Goal: Task Accomplishment & Management: Complete application form

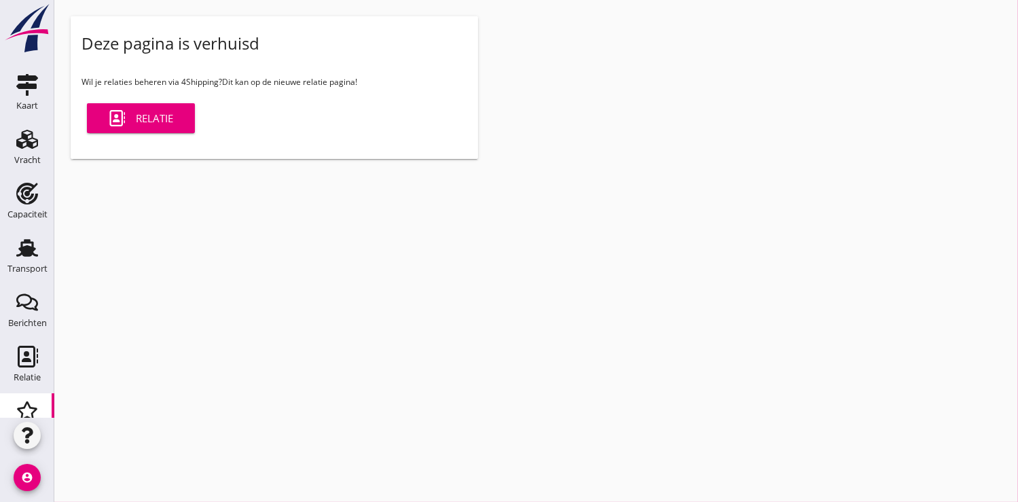
scroll to position [141, 0]
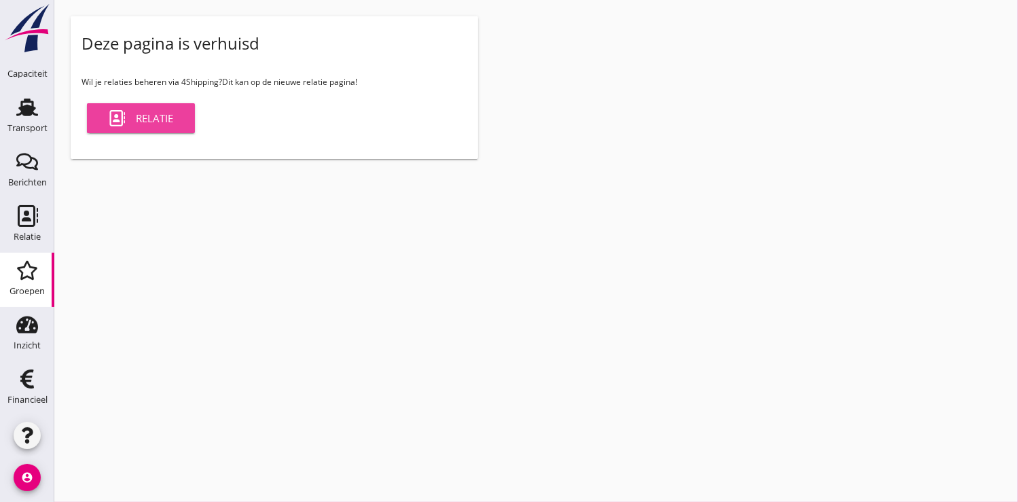
click at [131, 117] on div "Relatie" at bounding box center [141, 118] width 65 height 16
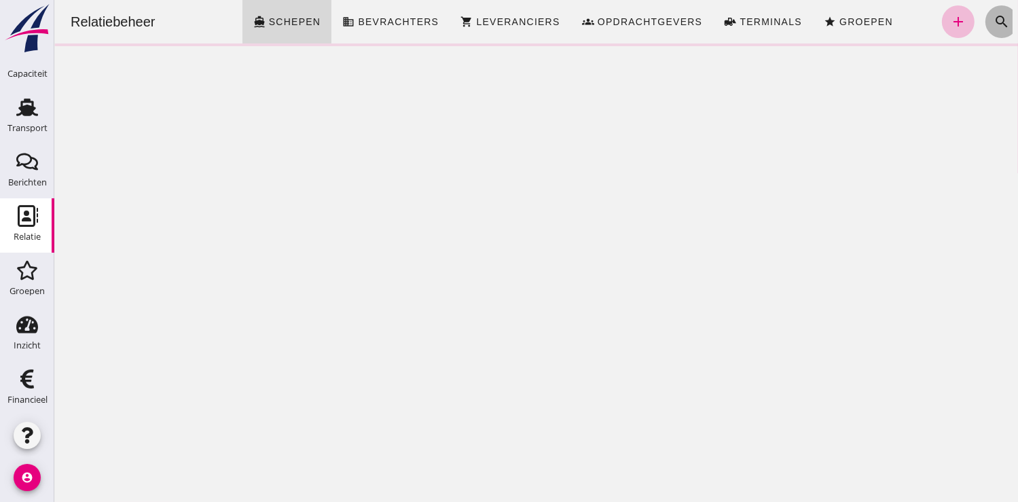
click button "search"
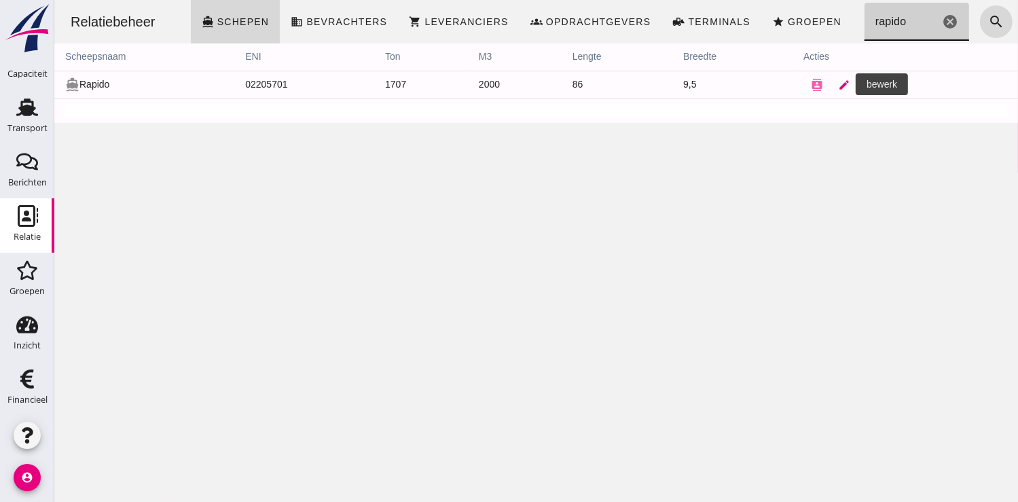
type input "rapido"
click at [837, 83] on icon "edit" at bounding box center [843, 85] width 12 height 12
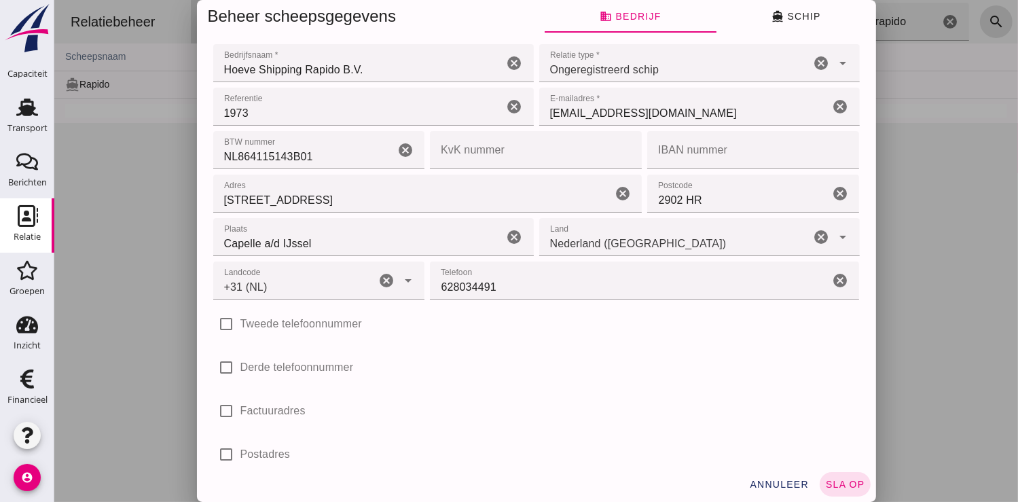
type input "+31 (NL)"
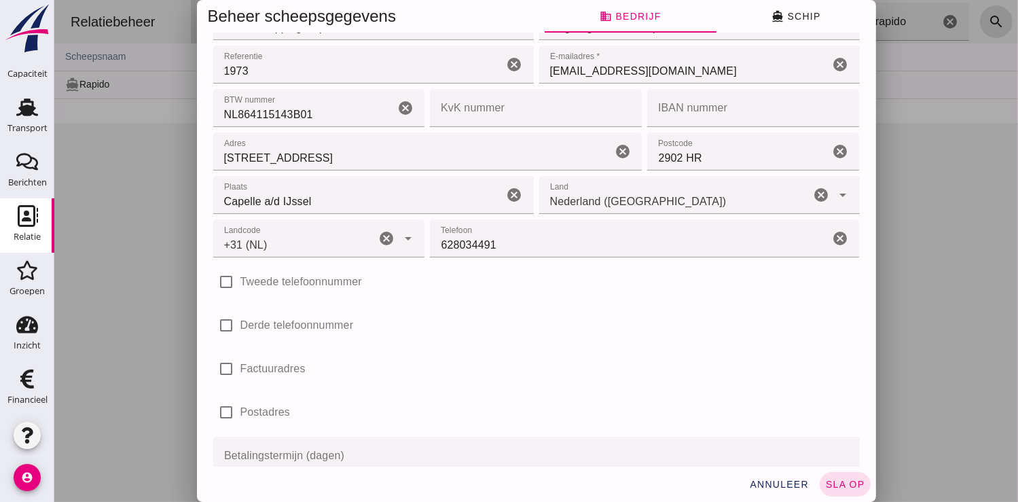
scroll to position [75, 0]
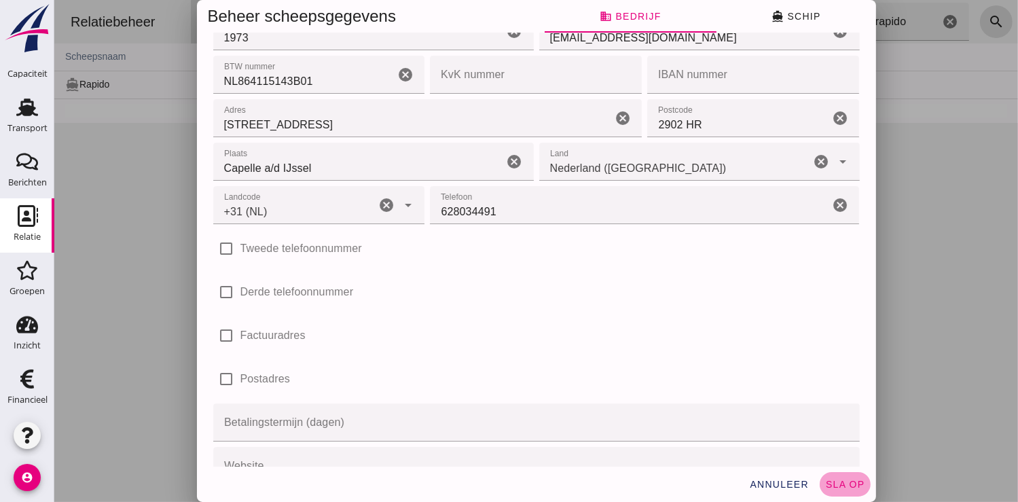
click span "sla op"
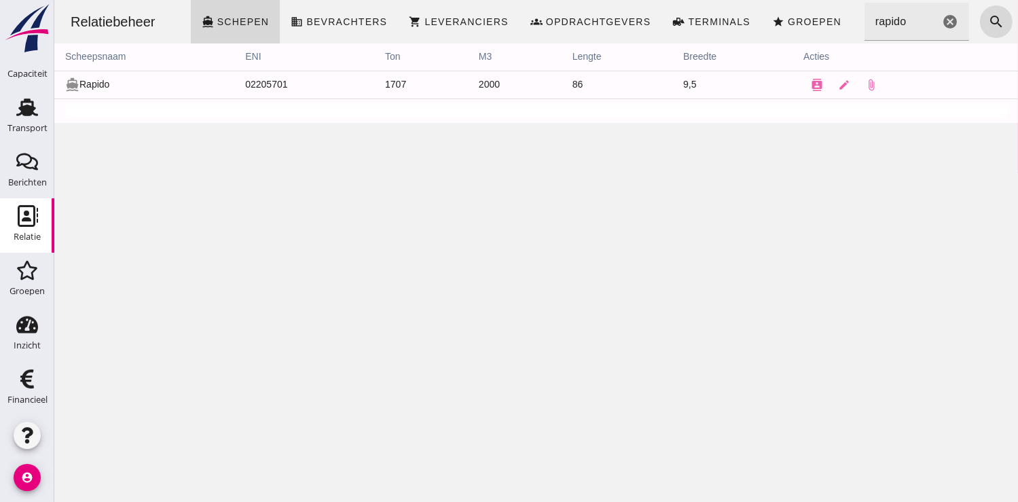
scroll to position [0, 0]
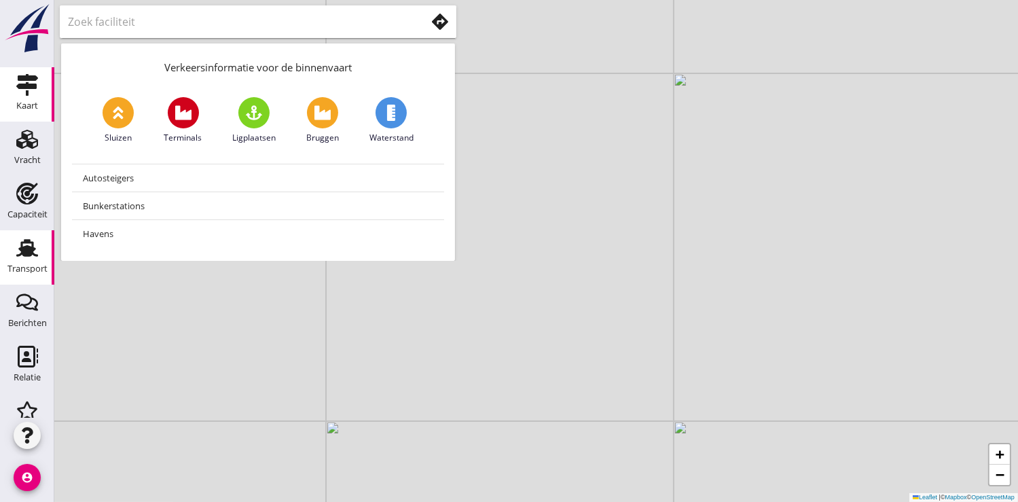
click at [19, 255] on use at bounding box center [27, 249] width 22 height 18
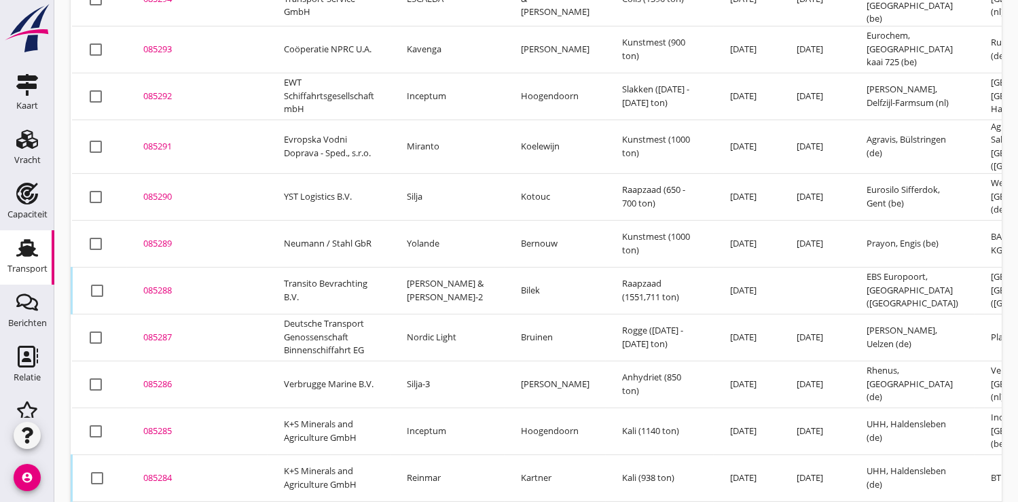
scroll to position [475, 0]
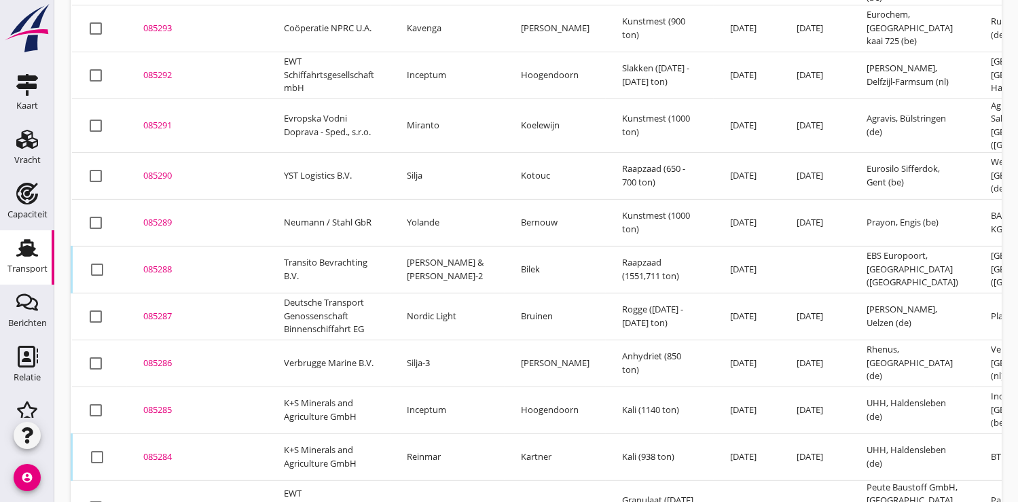
click at [160, 357] on div "085286" at bounding box center [197, 364] width 108 height 14
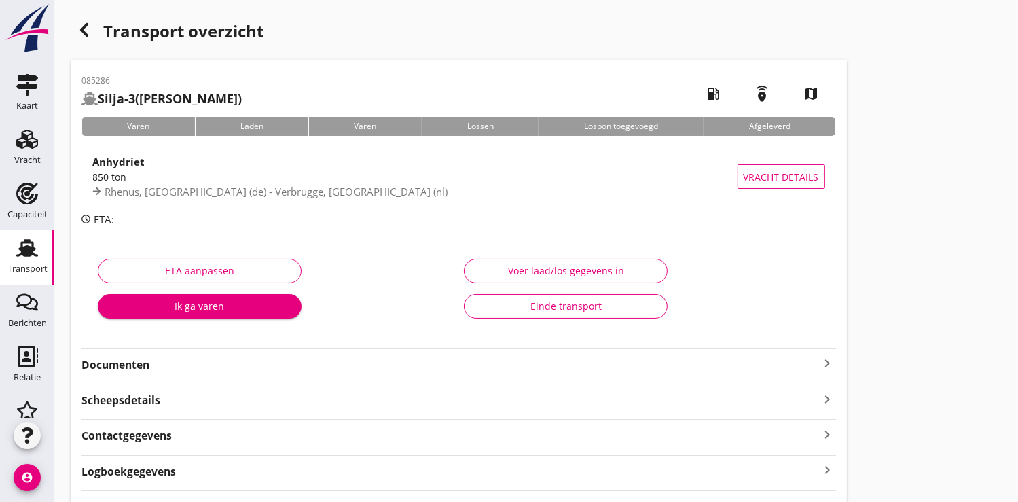
click at [90, 31] on icon "button" at bounding box center [84, 30] width 16 height 16
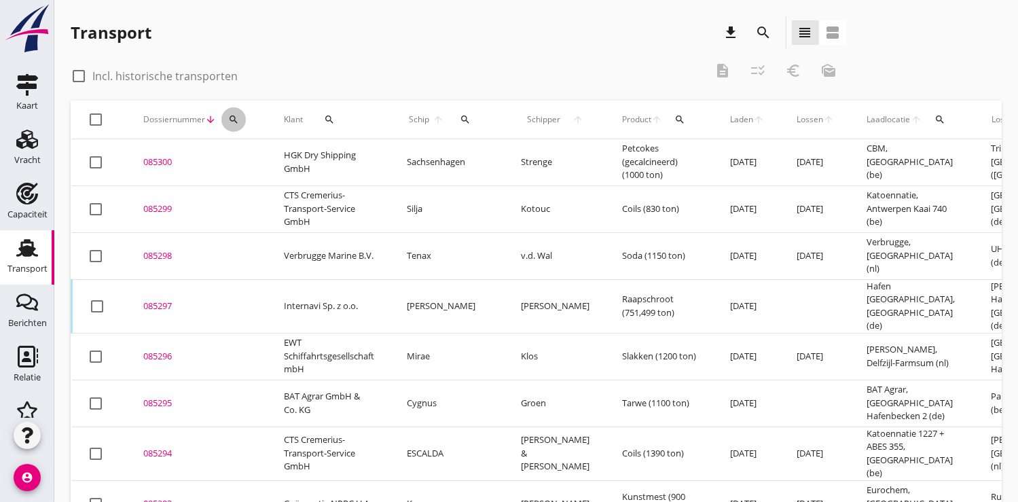
click at [234, 117] on icon "search" at bounding box center [233, 119] width 11 height 11
click at [257, 155] on input "Zoeken op dossiernummer..." at bounding box center [296, 159] width 141 height 22
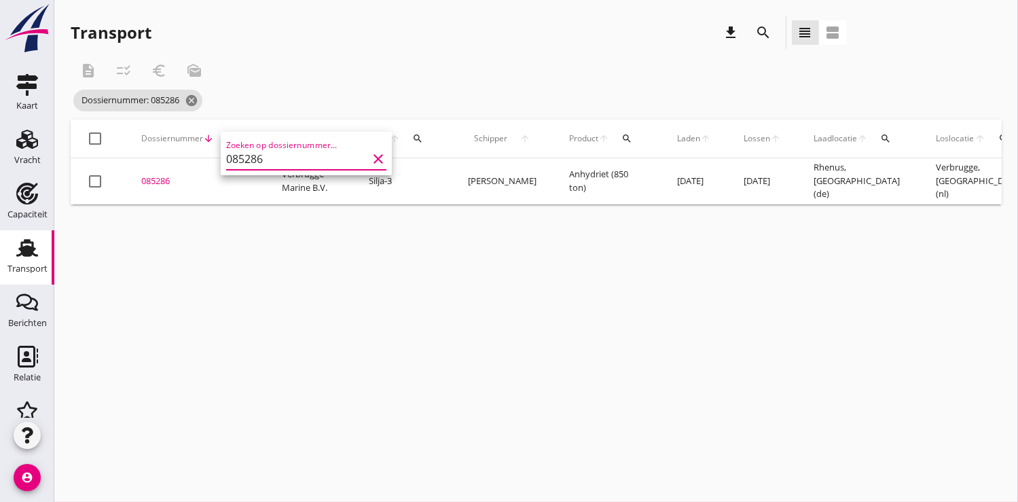
scroll to position [0, 329]
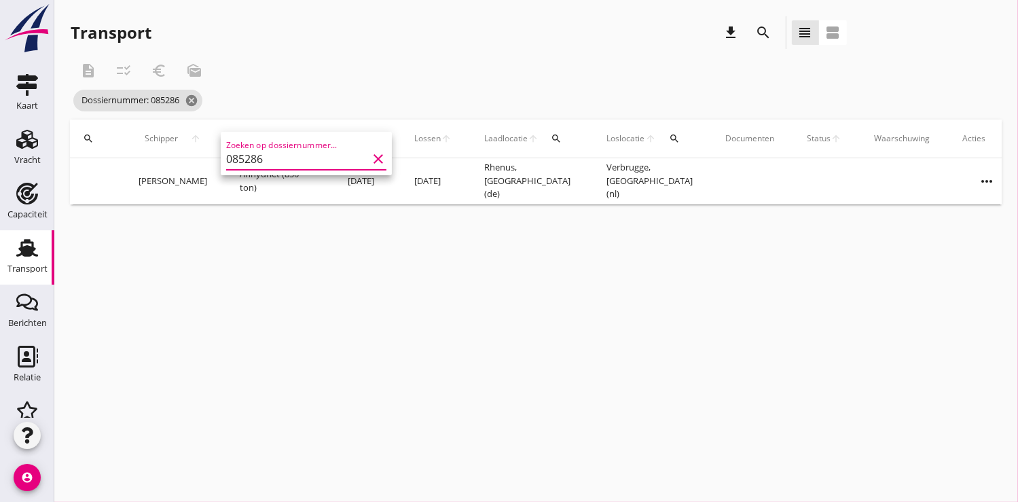
type input "085286"
click at [968, 174] on icon "more_horiz" at bounding box center [987, 181] width 38 height 38
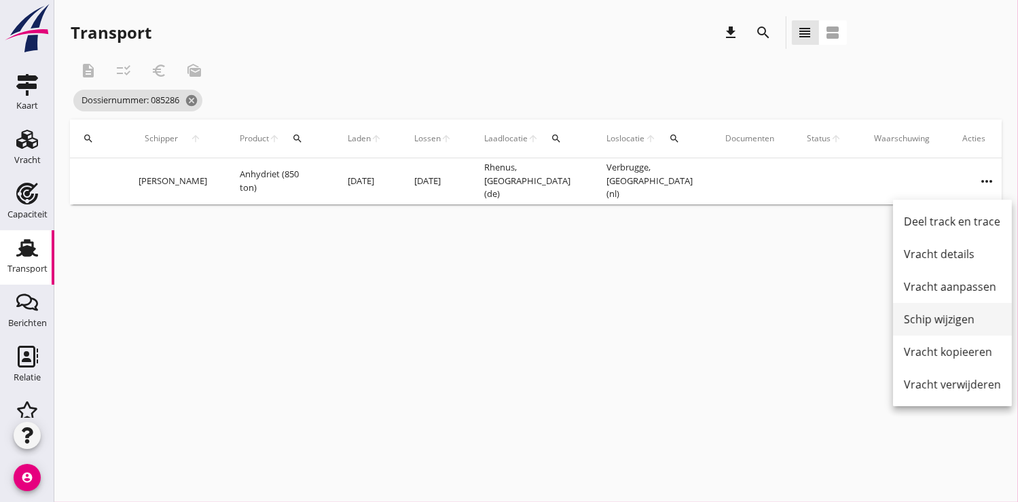
click at [934, 318] on div "Schip wijzigen" at bounding box center [952, 319] width 97 height 16
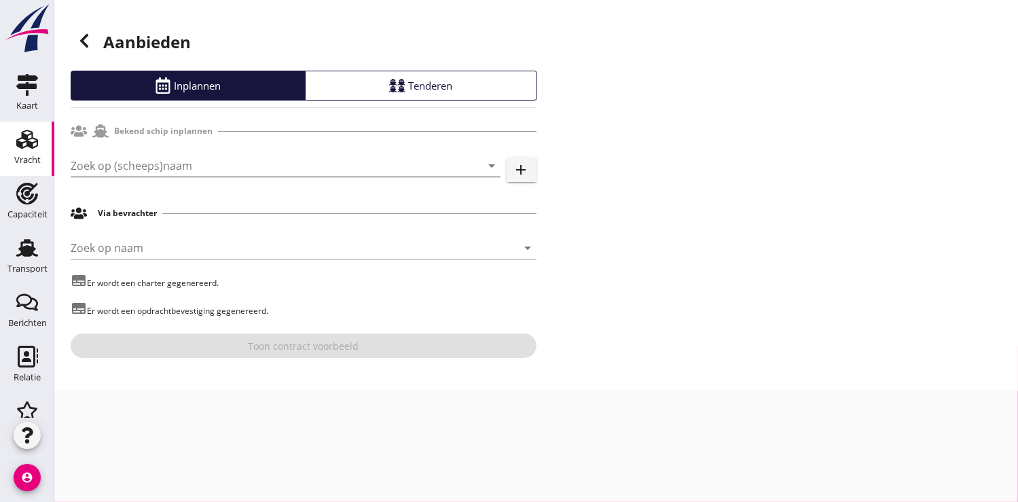
click at [121, 160] on input "Zoek op (scheeps)naam" at bounding box center [267, 166] width 392 height 22
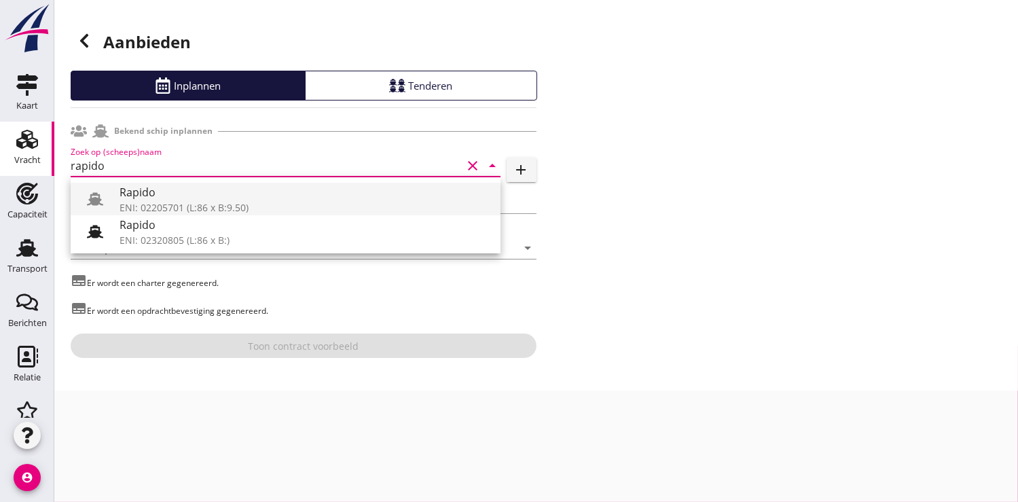
click at [168, 194] on div "Rapido" at bounding box center [305, 192] width 370 height 16
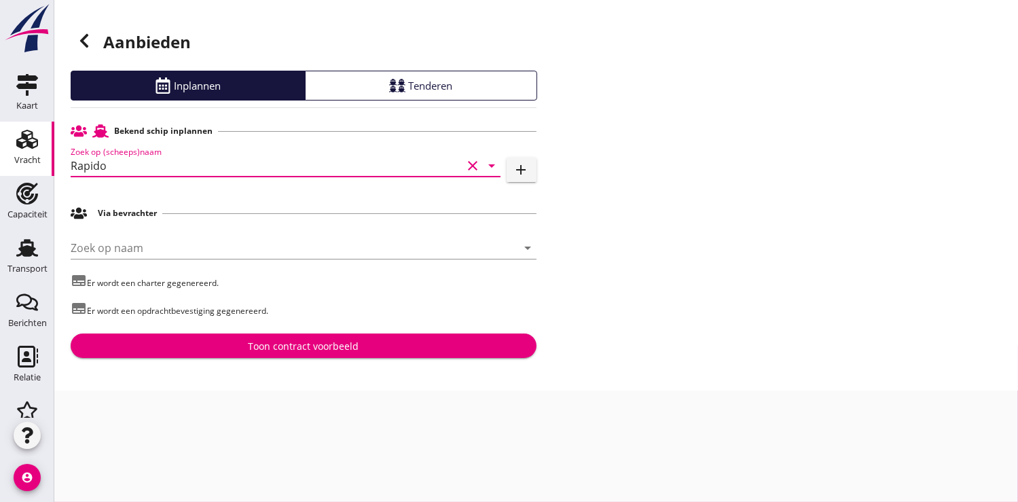
type input "Rapido"
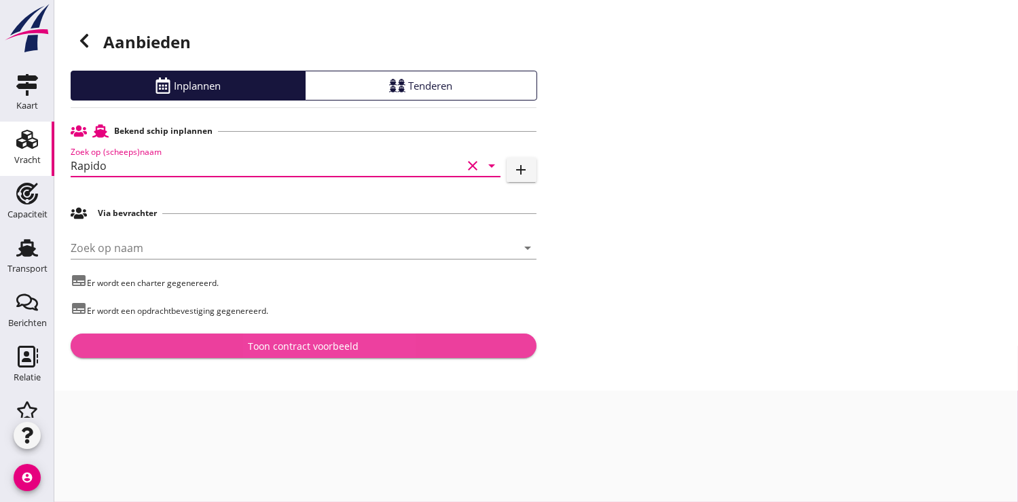
click at [298, 348] on div "Toon contract voorbeeld" at bounding box center [303, 346] width 111 height 14
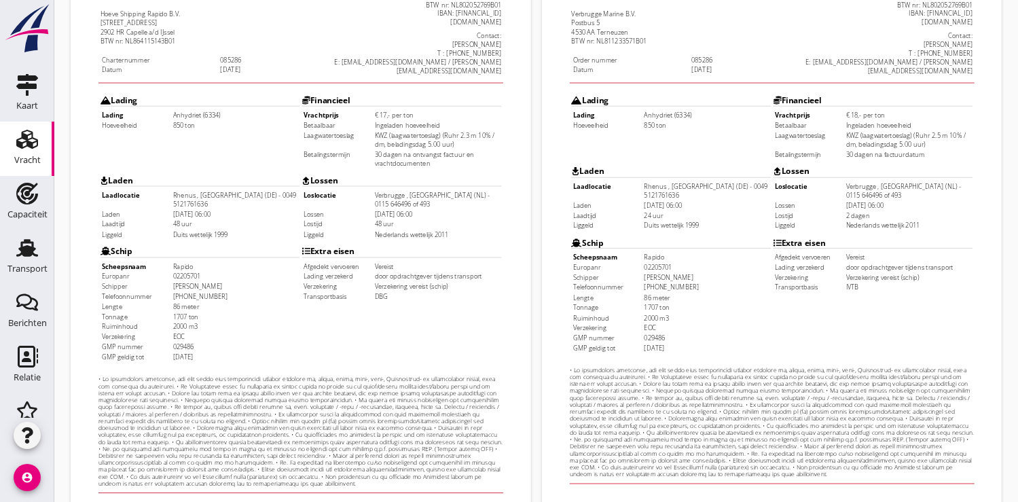
scroll to position [391, 0]
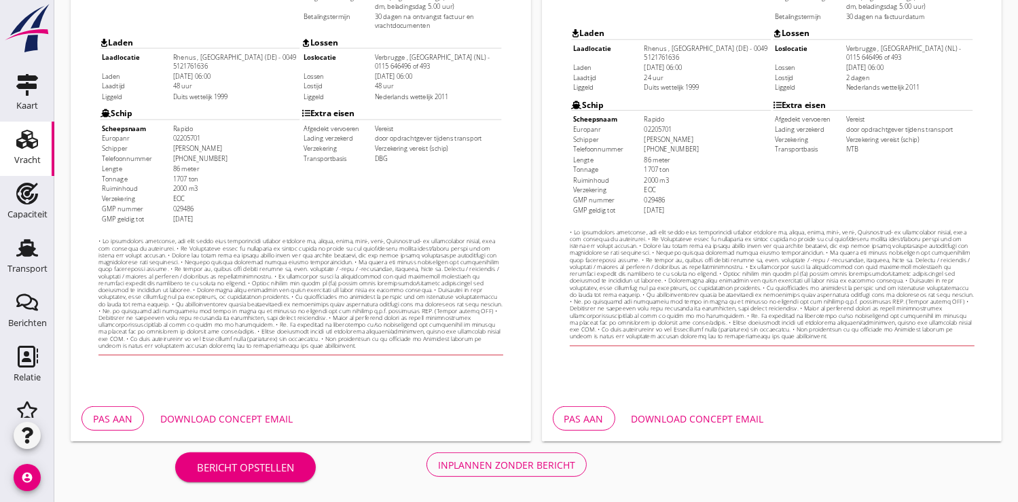
click at [112, 419] on div "Pas aan" at bounding box center [112, 419] width 39 height 14
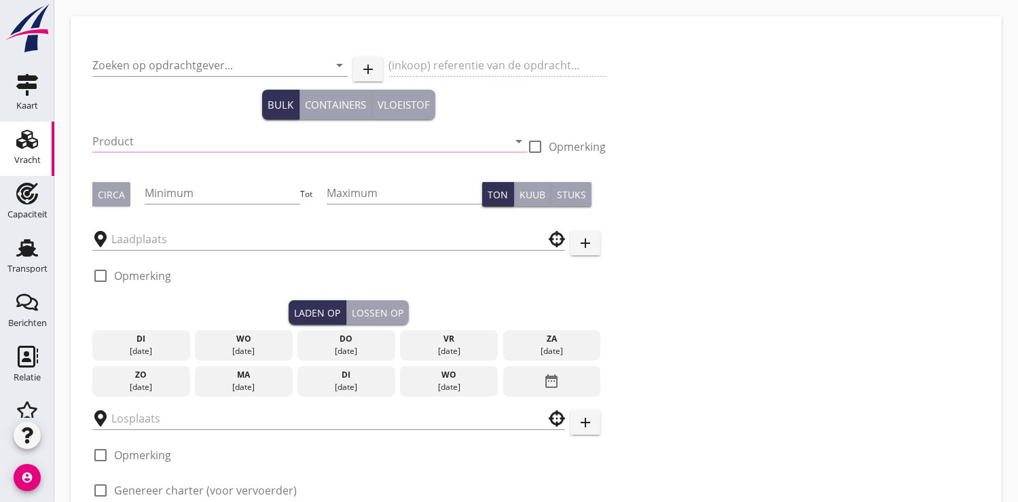
type input "Verbrugge Marine B.V."
type input "Anhydriet (6334)"
type input "850"
type input "Rhenus"
type input "Verbrugge"
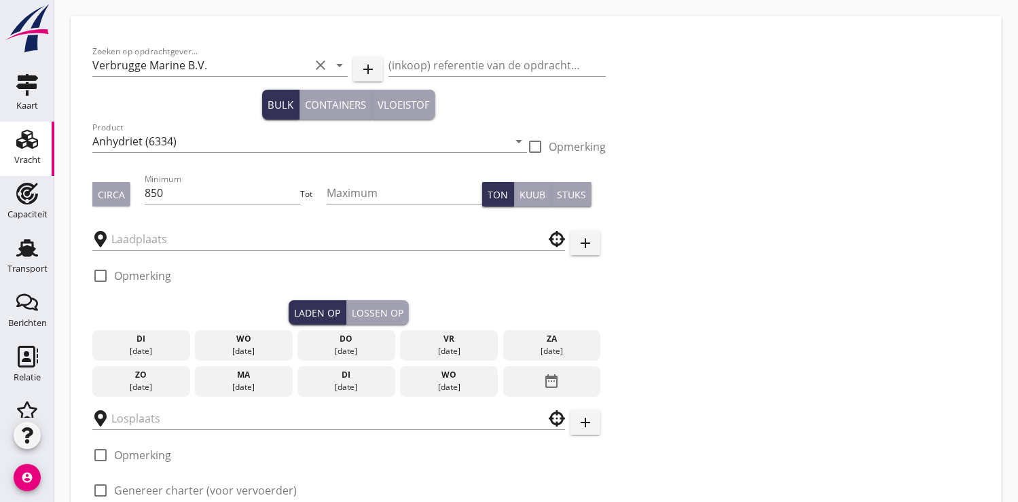
checkbox input "true"
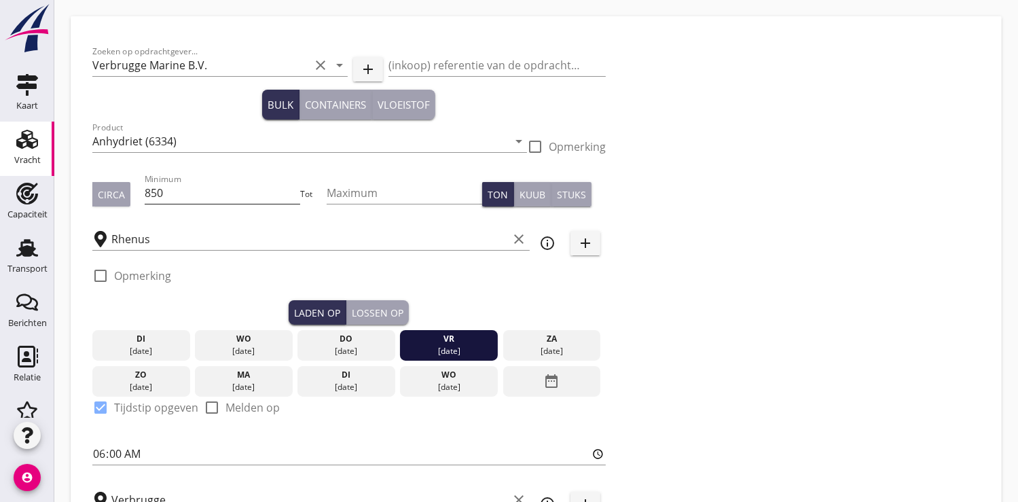
click at [223, 189] on input "850" at bounding box center [223, 193] width 156 height 22
type input "17"
radio input "false"
checkbox input "true"
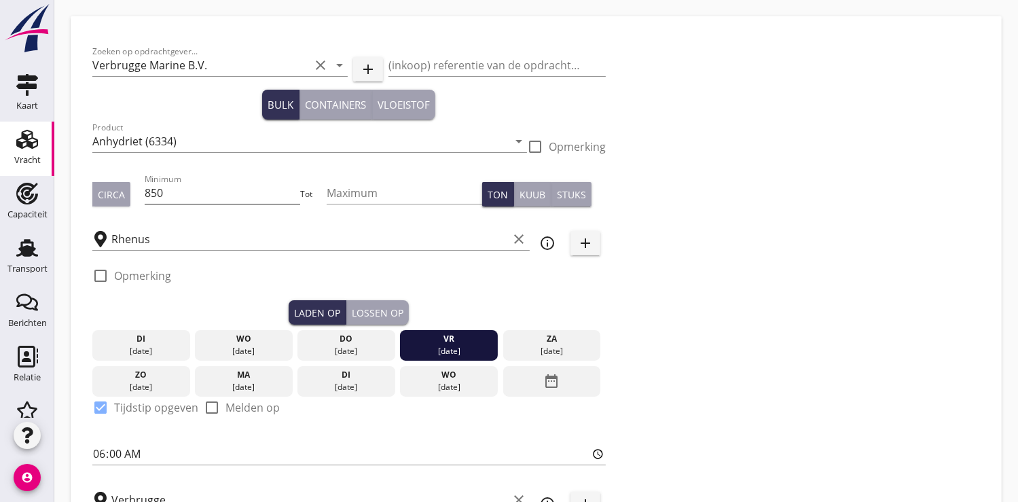
checkbox input "true"
type input "48"
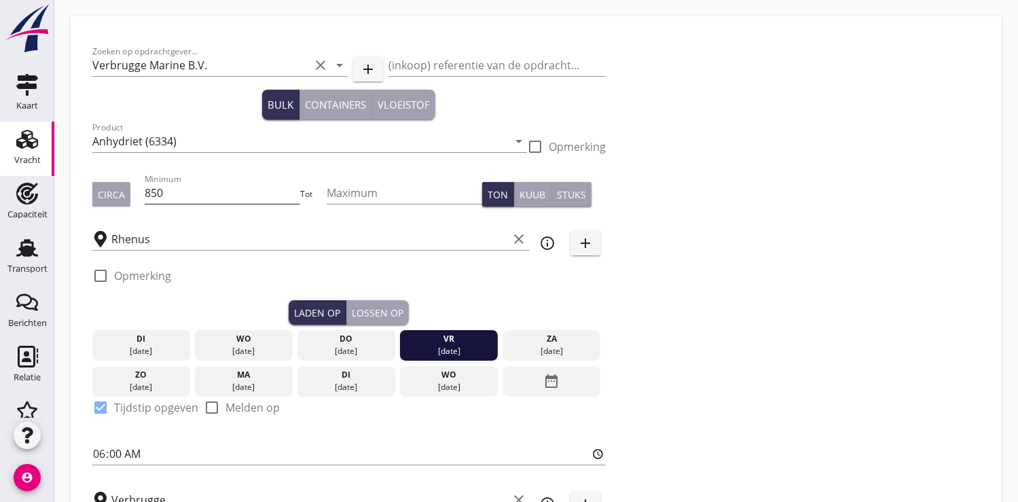
type input "18"
radio input "false"
checkbox input "true"
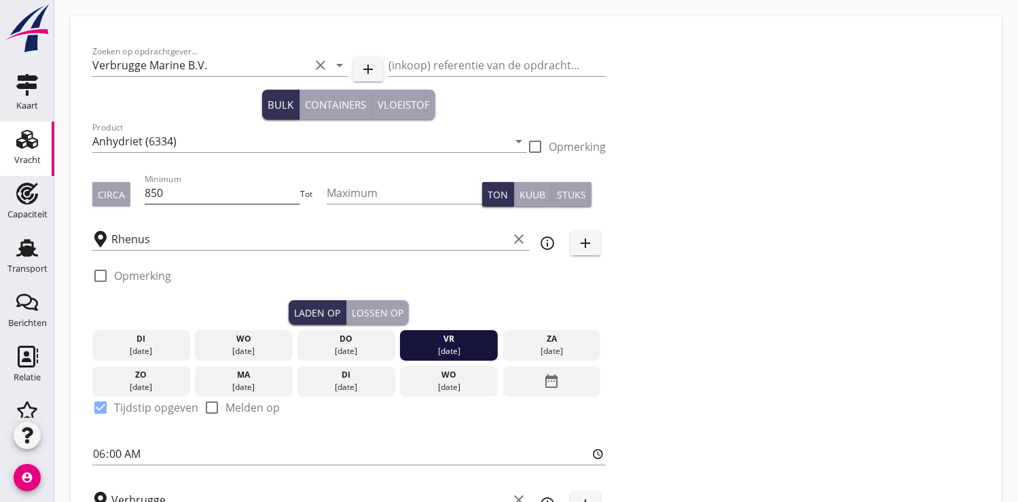
checkbox input "true"
type input "24"
type input "2"
type input "8"
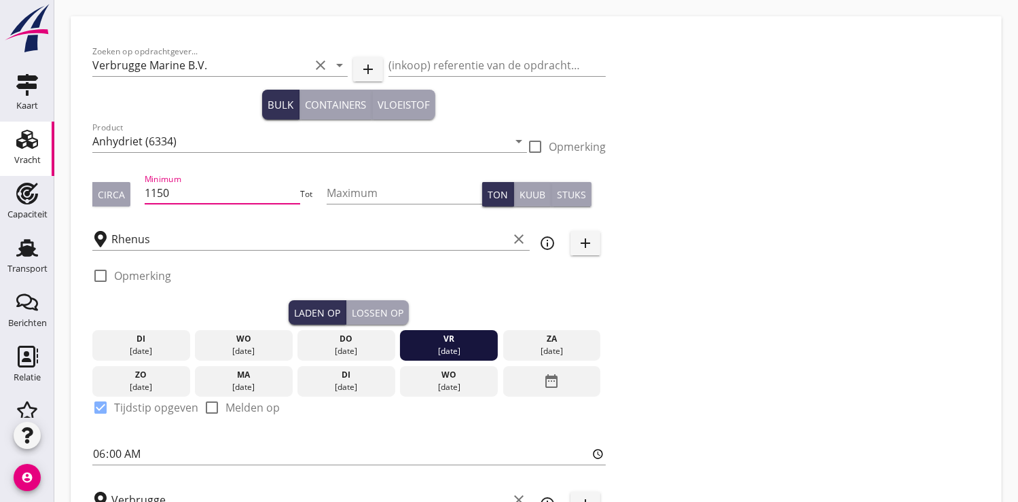
type input "1150"
click at [375, 309] on div "Lossen op" at bounding box center [378, 313] width 52 height 14
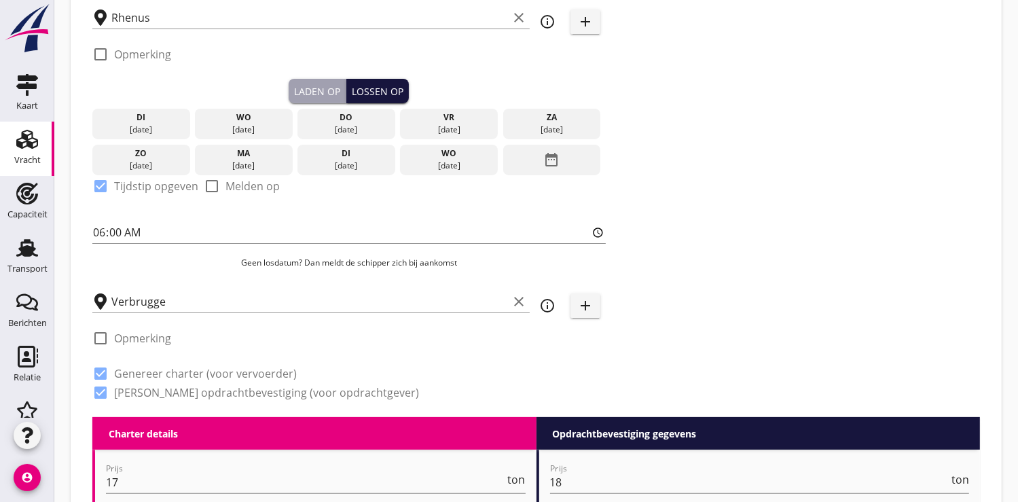
scroll to position [226, 0]
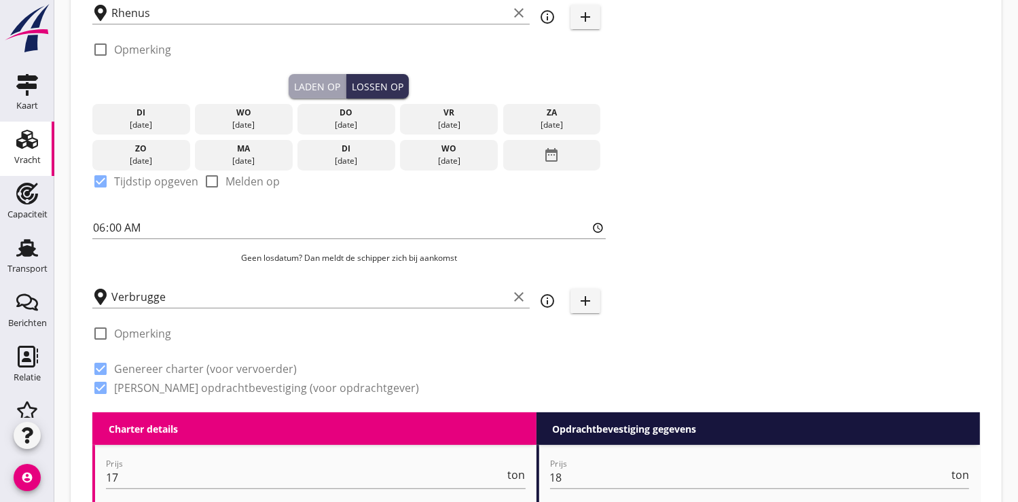
click at [558, 152] on icon "date_range" at bounding box center [551, 155] width 16 height 24
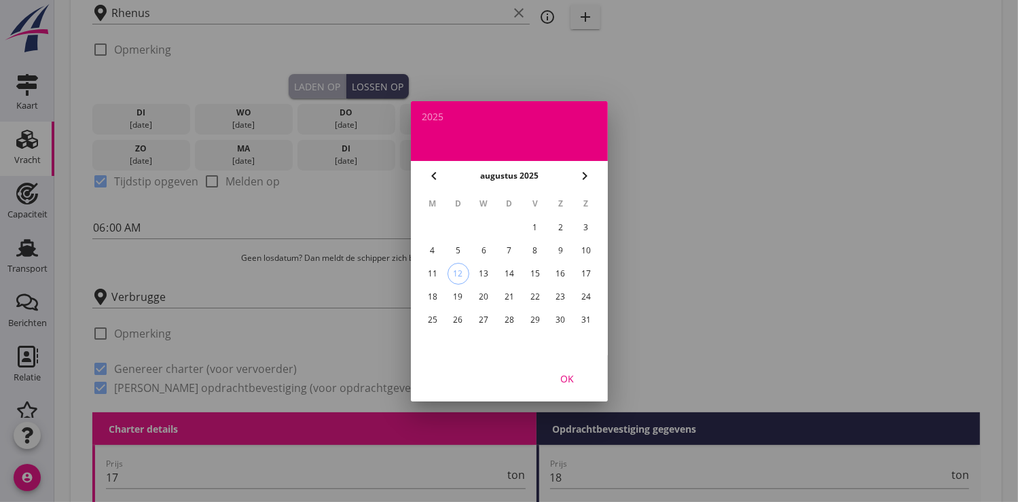
click at [510, 291] on div "21" at bounding box center [509, 297] width 22 height 22
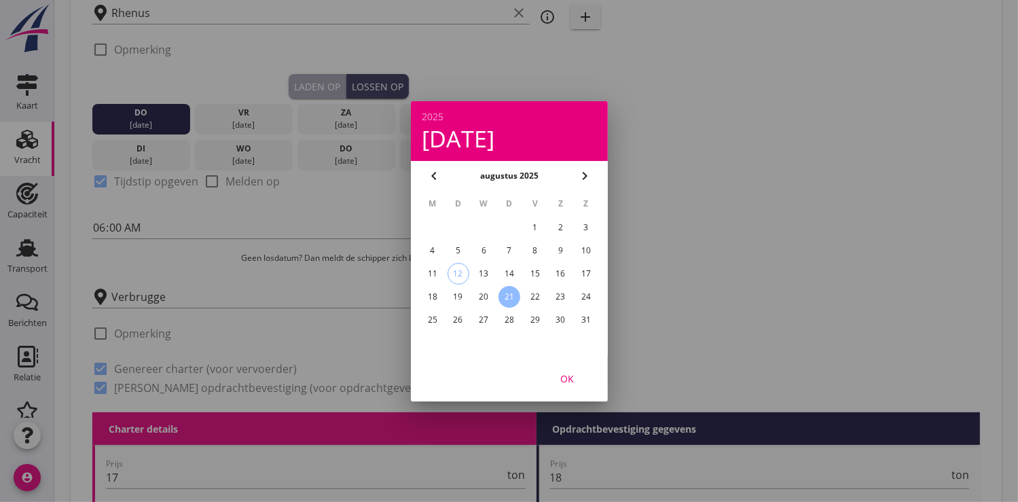
click at [566, 371] on div "OK" at bounding box center [567, 378] width 38 height 14
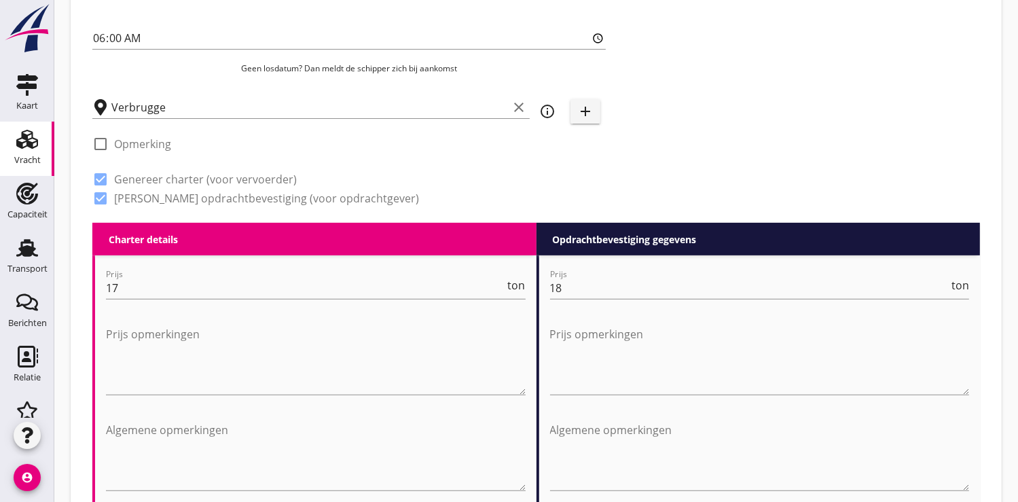
scroll to position [452, 0]
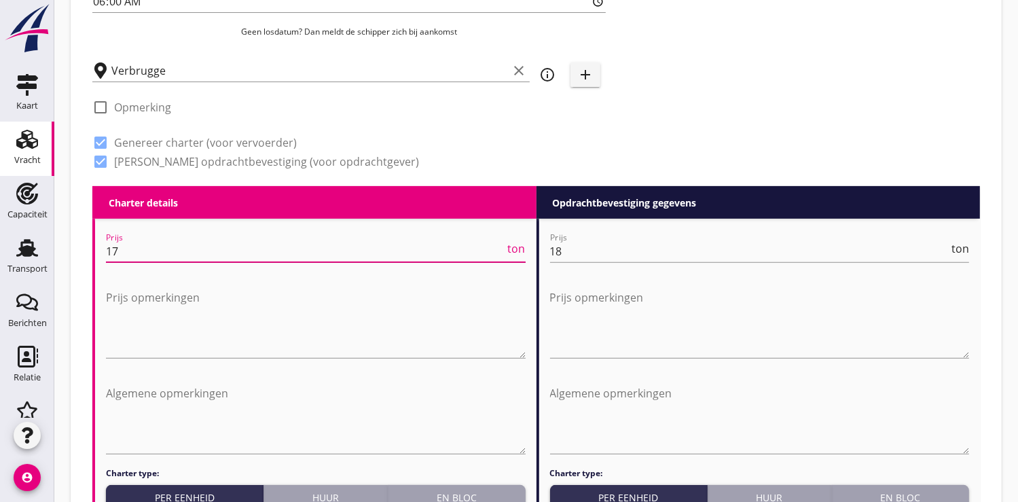
click at [132, 249] on input "17" at bounding box center [305, 251] width 399 height 22
type input "1"
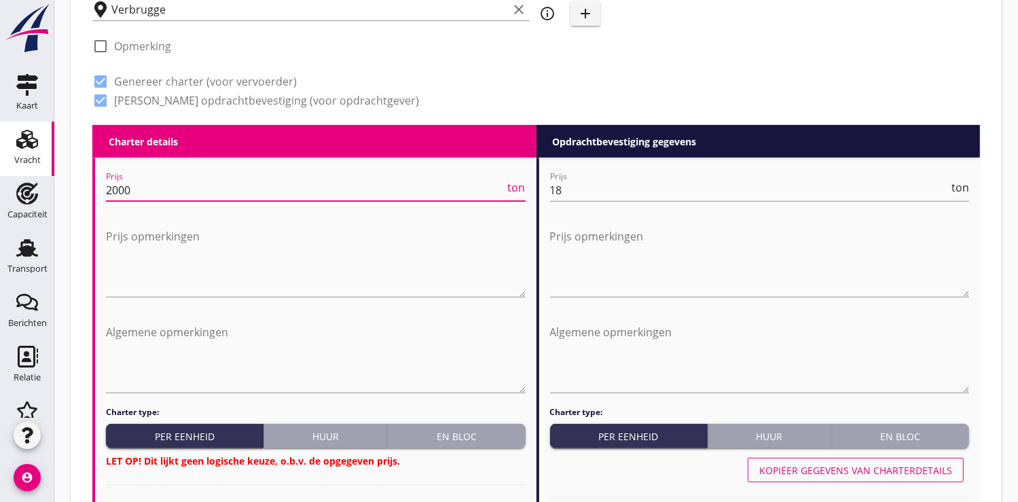
scroll to position [603, 0]
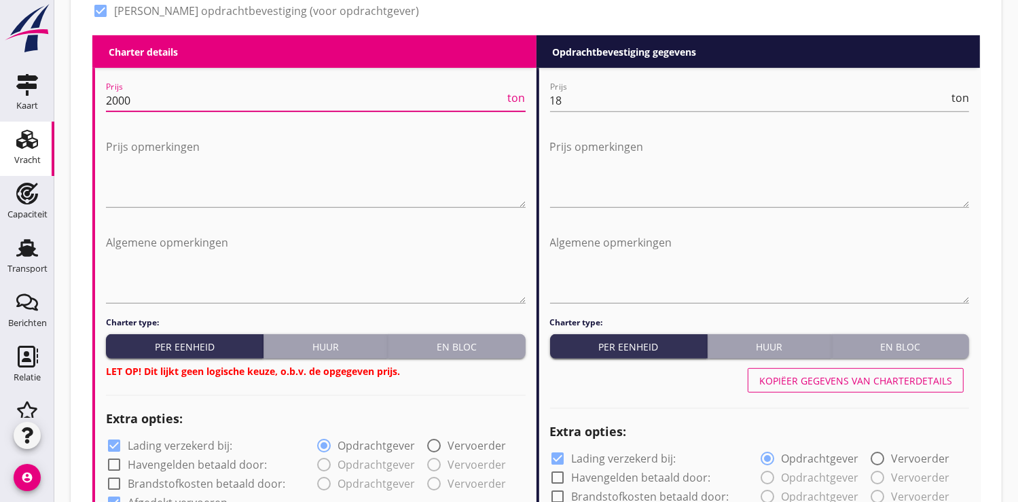
type input "2000"
click at [458, 342] on div "En bloc" at bounding box center [456, 347] width 126 height 14
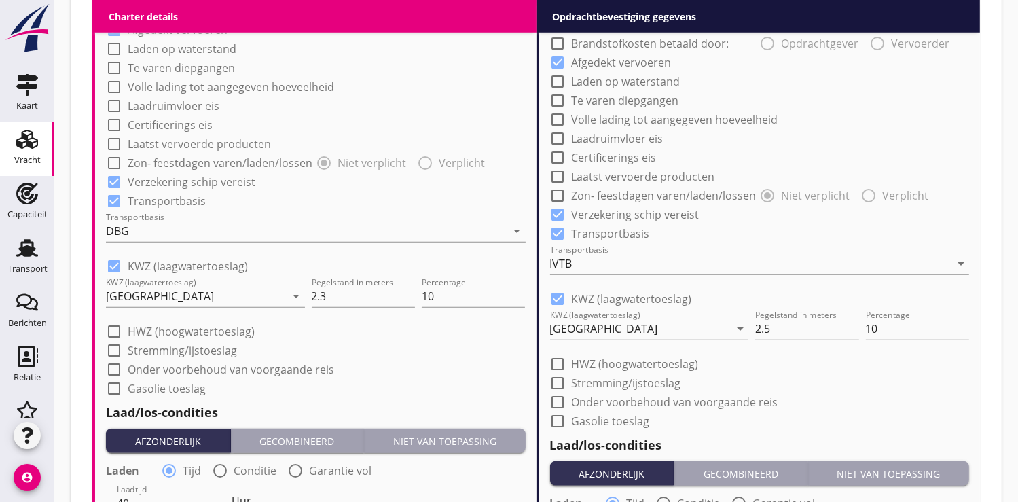
scroll to position [1282, 0]
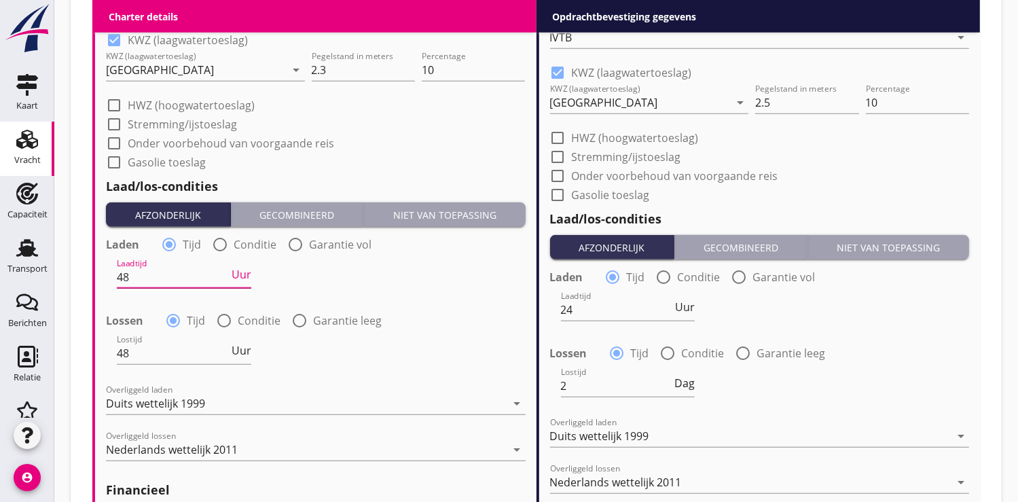
click at [142, 277] on input "48" at bounding box center [173, 277] width 112 height 22
type input "4"
type input "36"
click at [168, 355] on input "48" at bounding box center [173, 353] width 112 height 22
type input "4"
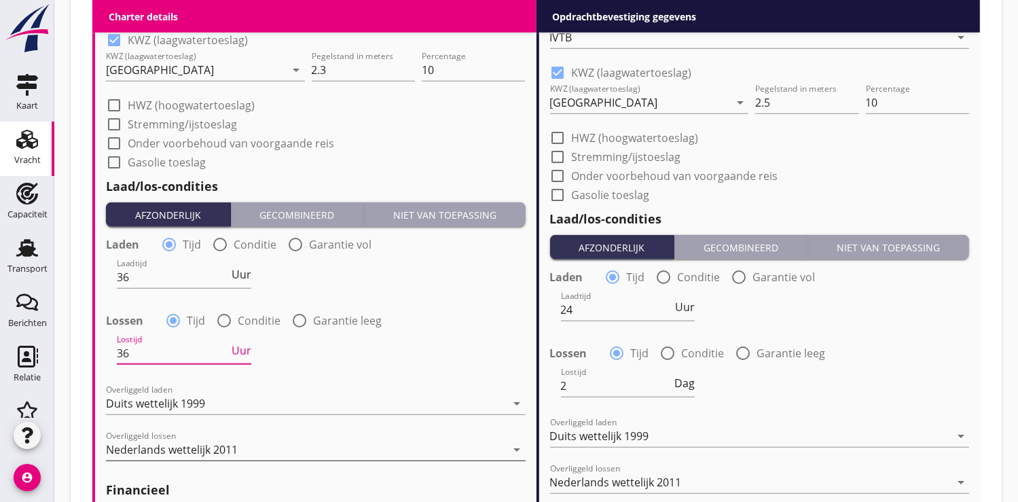
type input "36"
click at [183, 443] on div "Nederlands wettelijk 2011" at bounding box center [172, 449] width 132 height 12
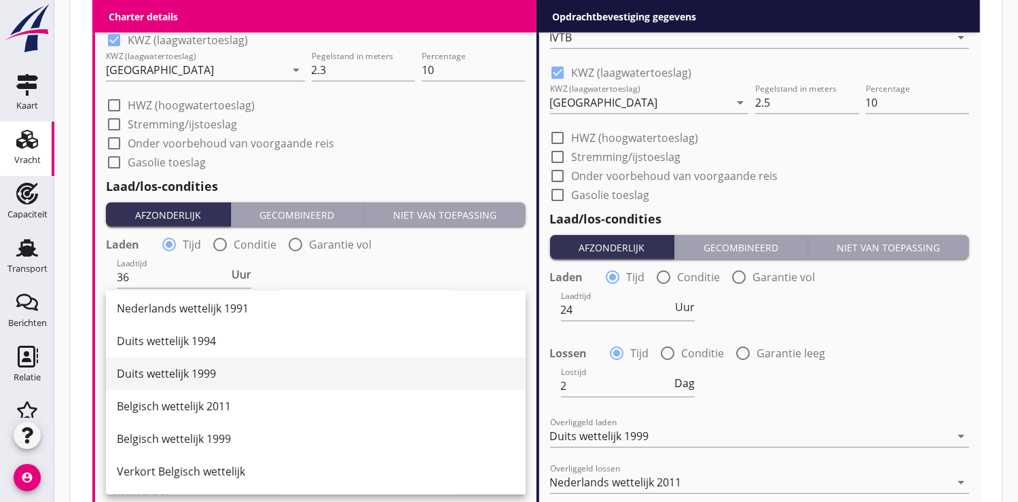
scroll to position [0, 0]
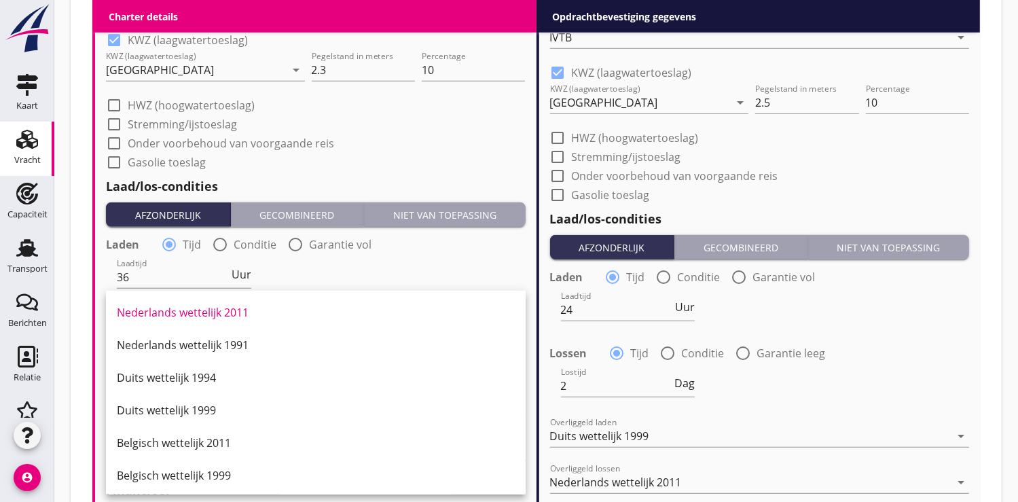
click at [331, 267] on div "Laadtijd 36 Uur" at bounding box center [316, 278] width 422 height 49
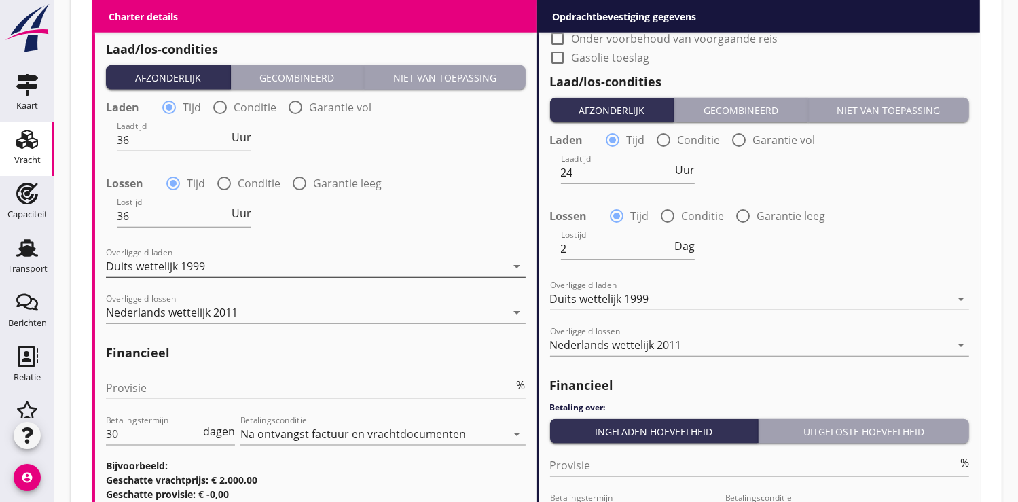
scroll to position [1433, 0]
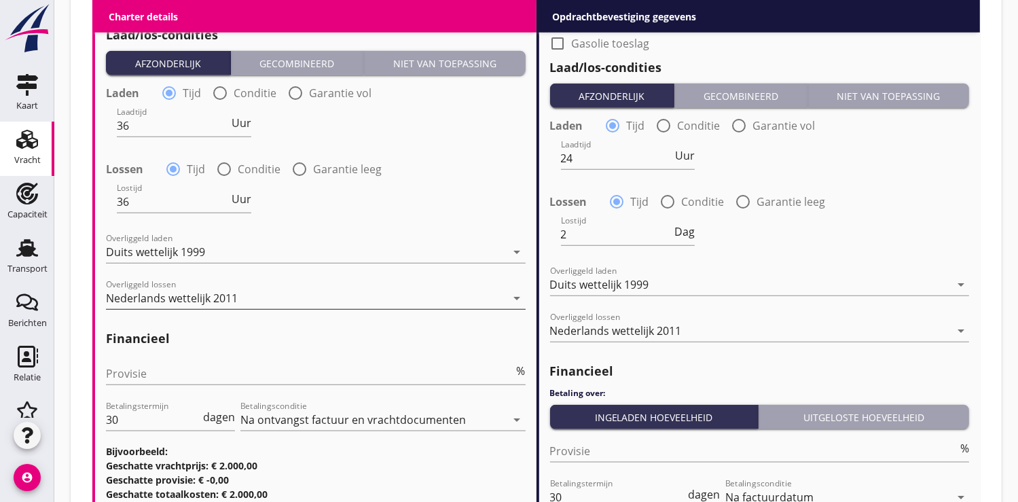
click at [515, 298] on icon "arrow_drop_down" at bounding box center [517, 298] width 16 height 16
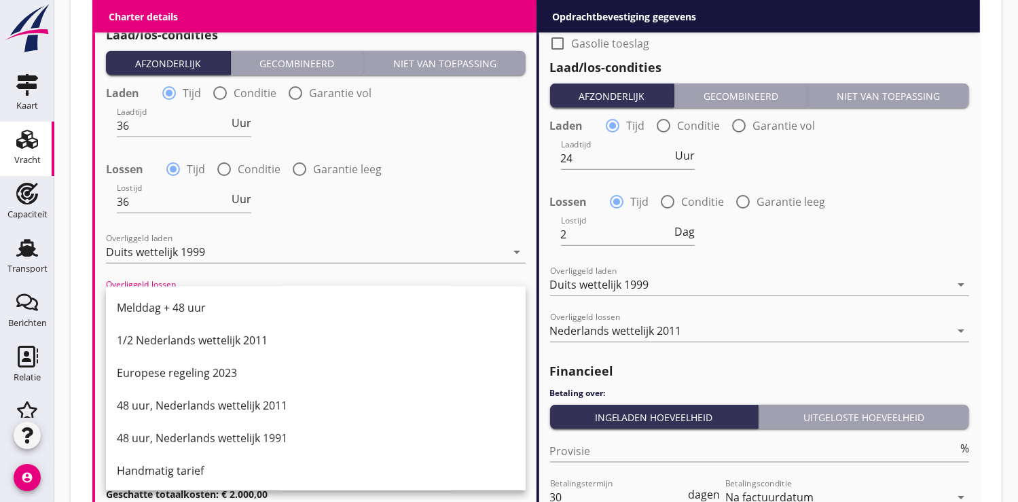
scroll to position [687, 0]
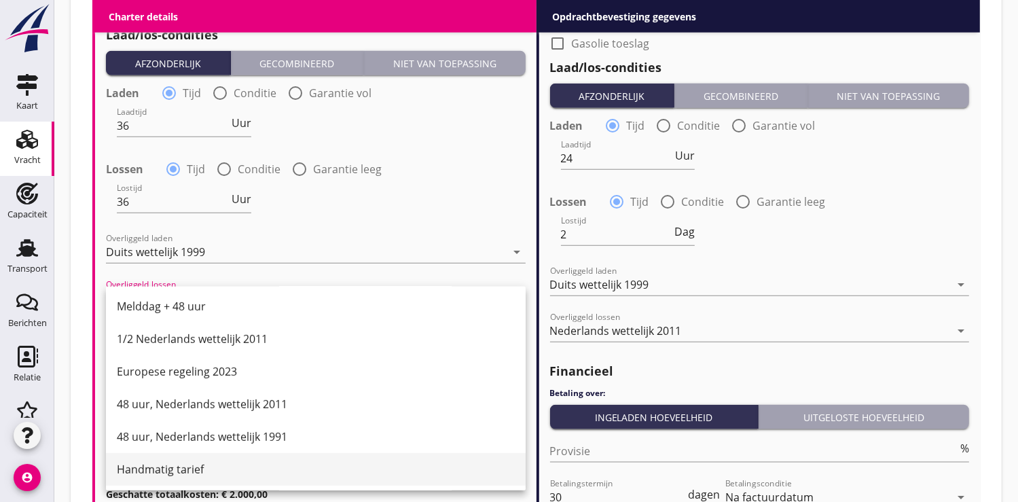
click at [204, 469] on div "Handmatig tarief" at bounding box center [316, 469] width 398 height 16
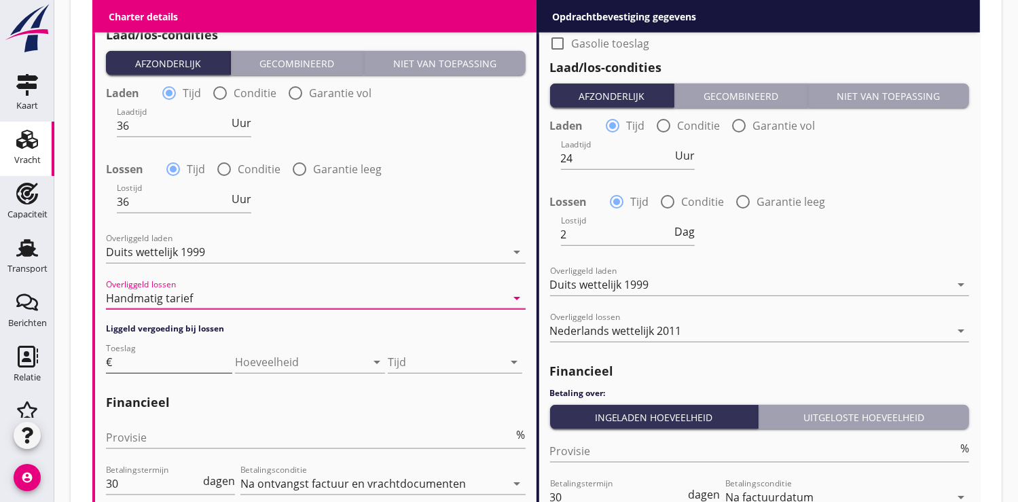
click at [147, 357] on input "Toeslag" at bounding box center [173, 362] width 117 height 22
type input "75"
click at [510, 361] on icon "arrow_drop_down" at bounding box center [514, 362] width 16 height 16
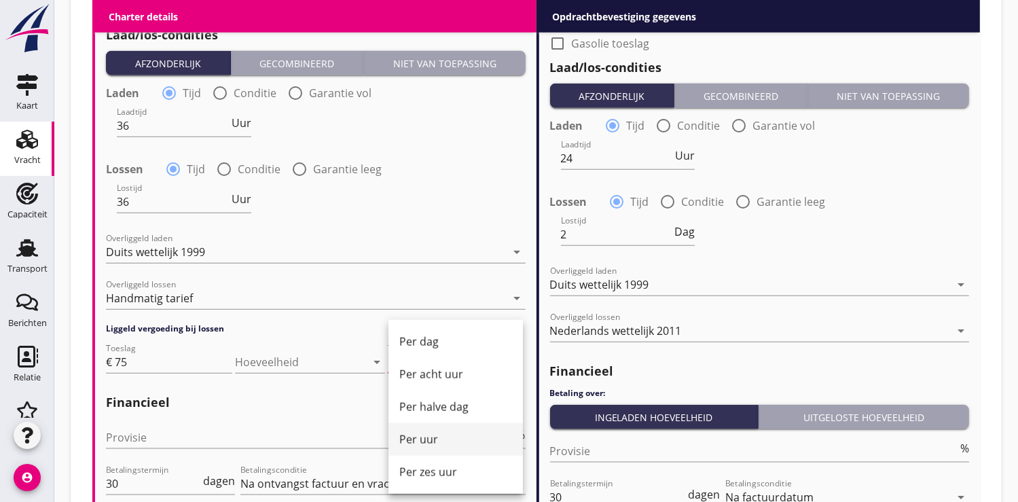
click at [421, 442] on div "Per uur" at bounding box center [455, 439] width 113 height 16
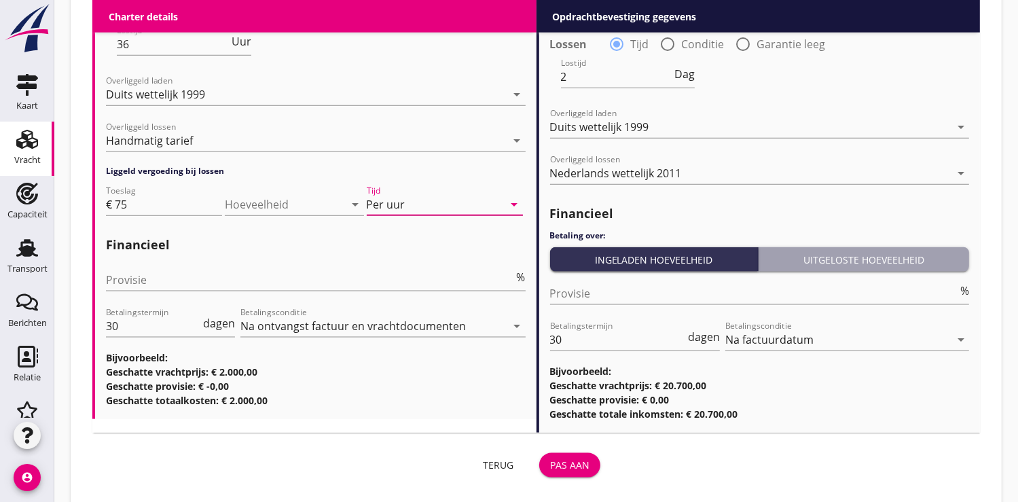
scroll to position [1613, 0]
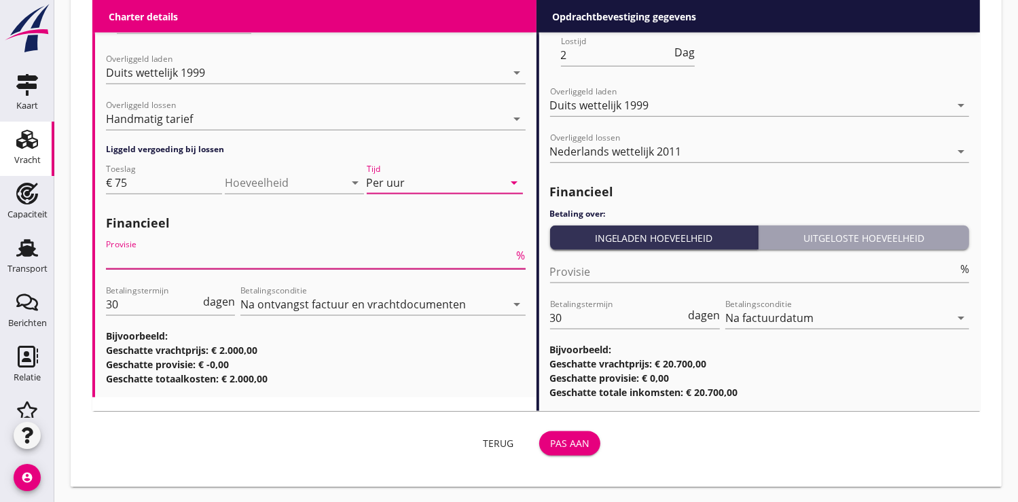
click at [131, 253] on input "Provisie" at bounding box center [310, 258] width 408 height 22
type input "5"
click at [575, 442] on div "Pas aan" at bounding box center [569, 443] width 39 height 14
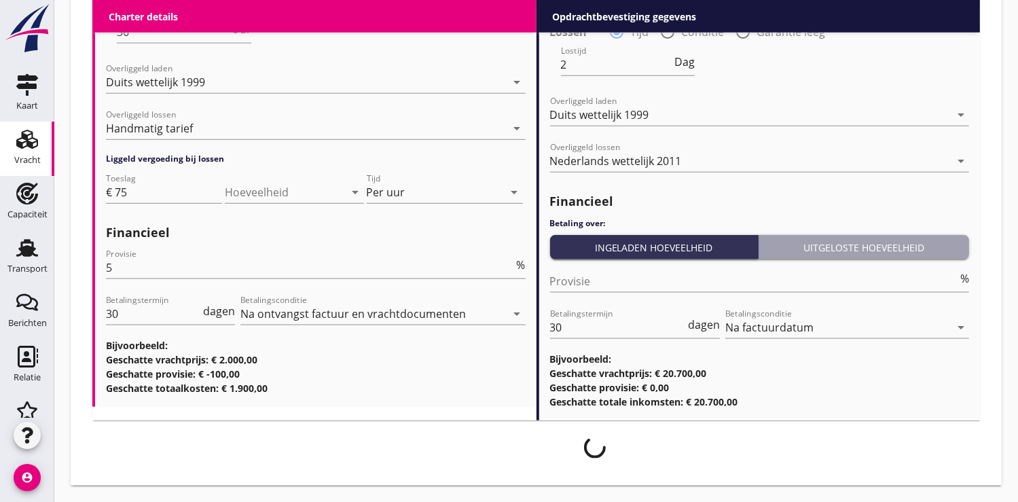
scroll to position [1602, 0]
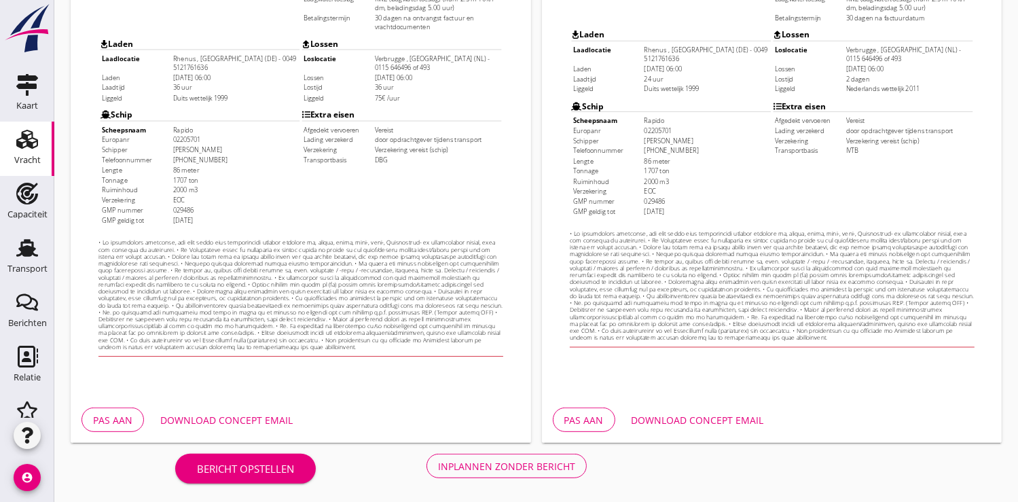
scroll to position [391, 0]
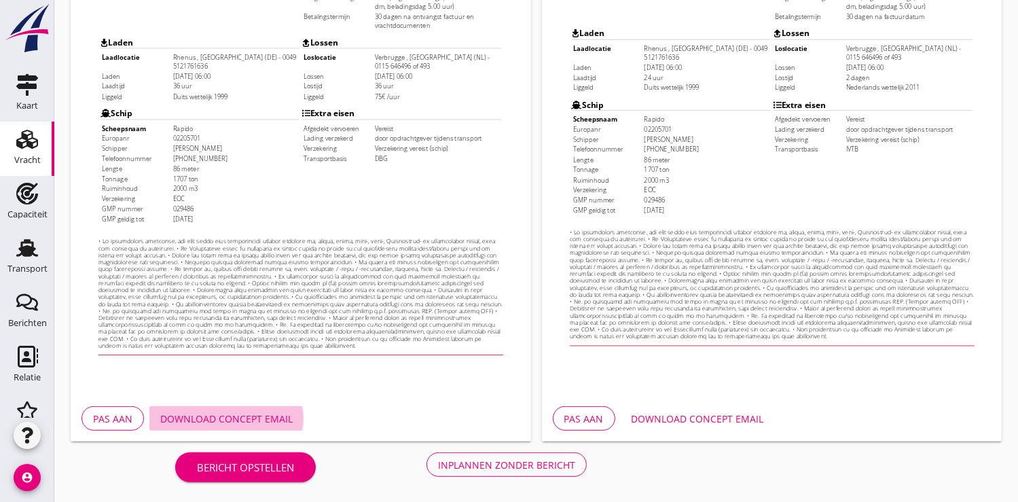
click at [265, 425] on button "Download concept email" at bounding box center [226, 418] width 154 height 24
click at [593, 420] on div "Pas aan" at bounding box center [583, 419] width 39 height 14
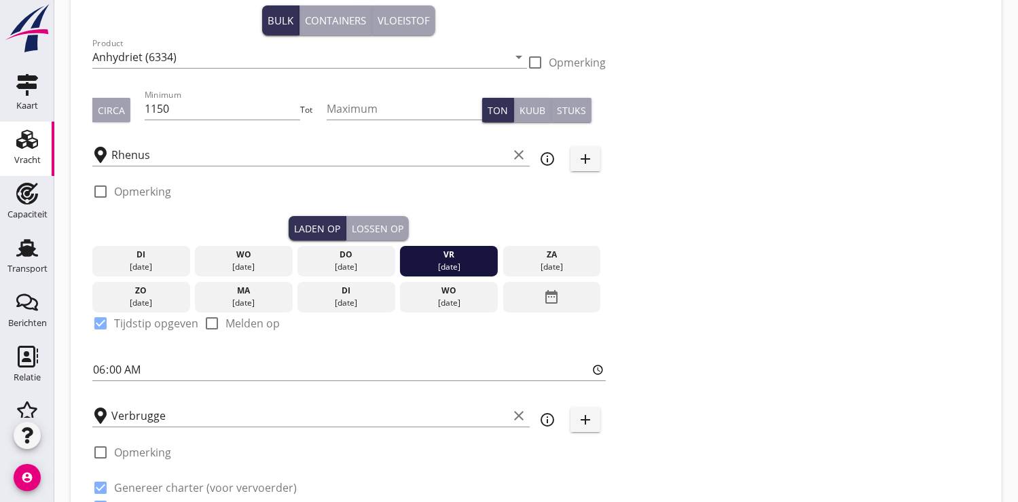
scroll to position [151, 0]
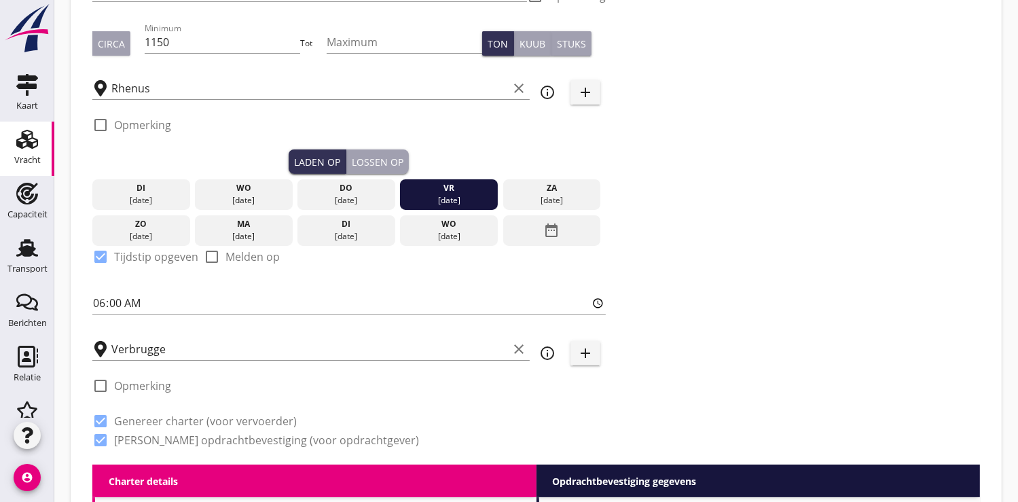
click at [555, 232] on icon "date_range" at bounding box center [551, 230] width 16 height 24
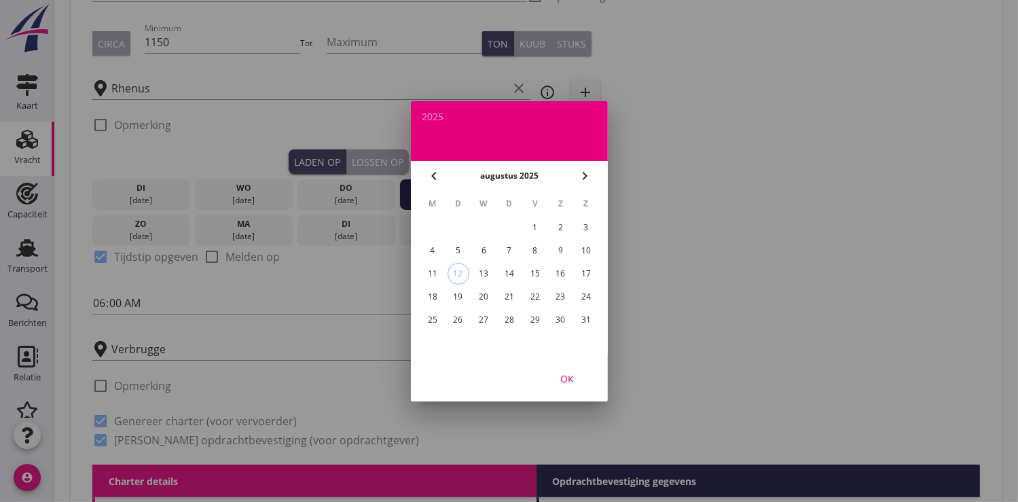
click at [540, 293] on div "22" at bounding box center [535, 297] width 22 height 22
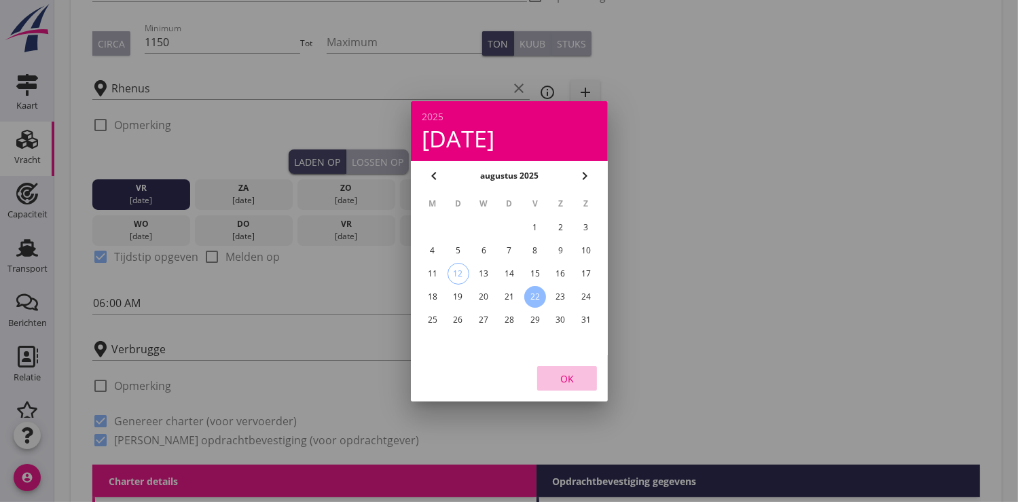
click at [579, 380] on div "OK" at bounding box center [567, 378] width 38 height 14
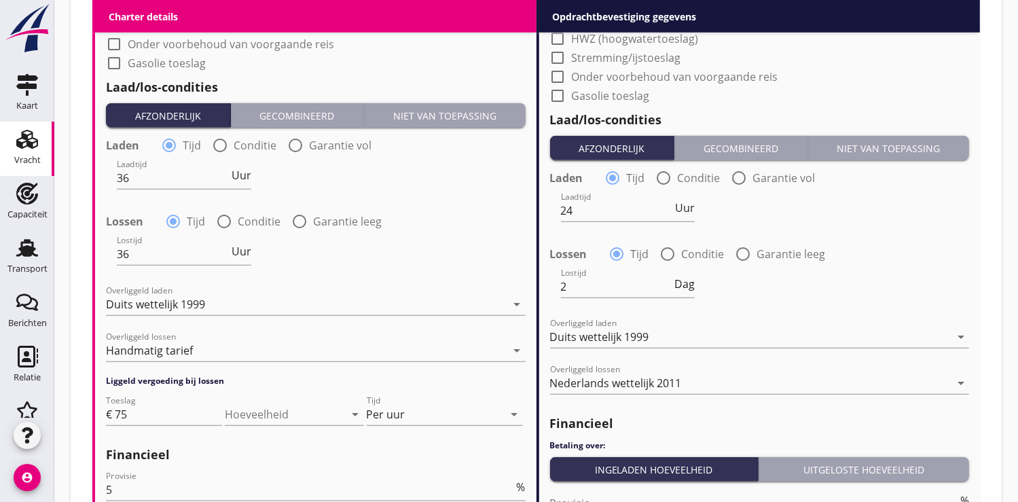
scroll to position [1590, 0]
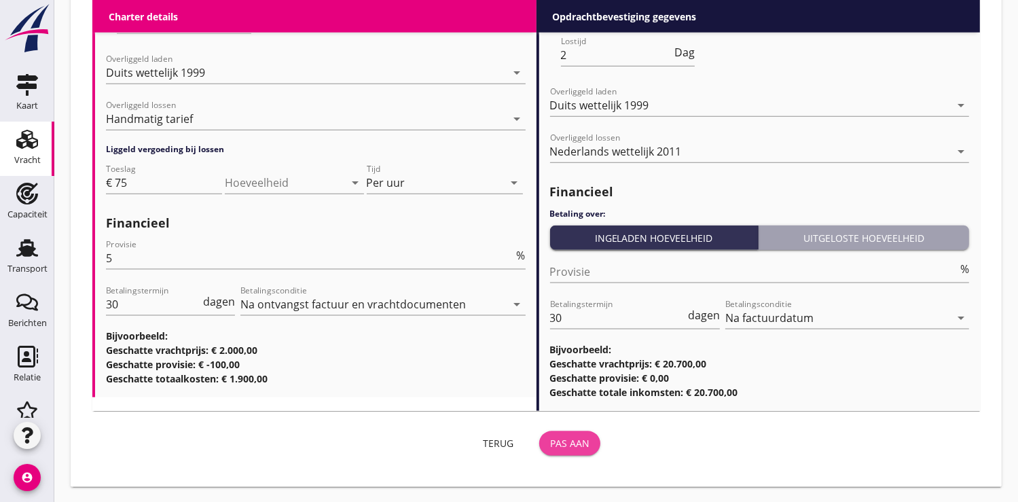
click at [570, 437] on div "Pas aan" at bounding box center [569, 443] width 39 height 14
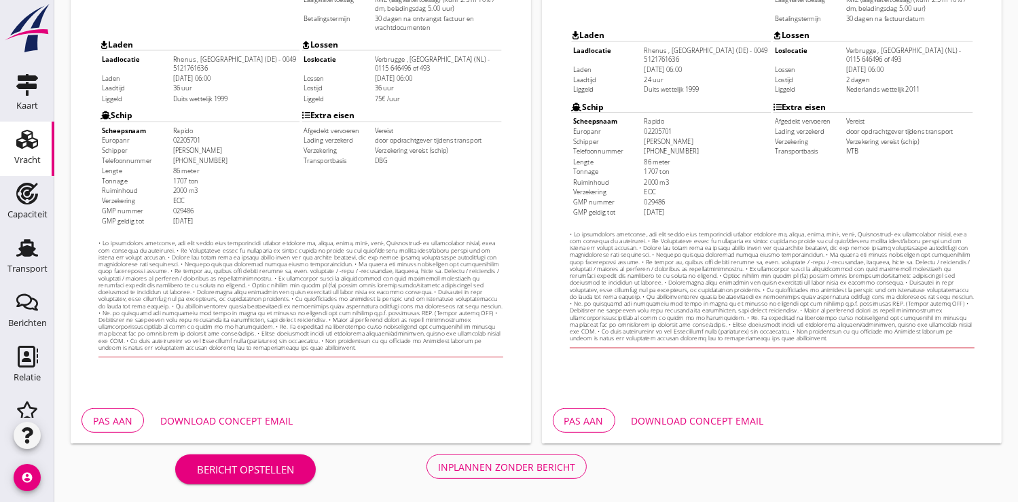
scroll to position [391, 0]
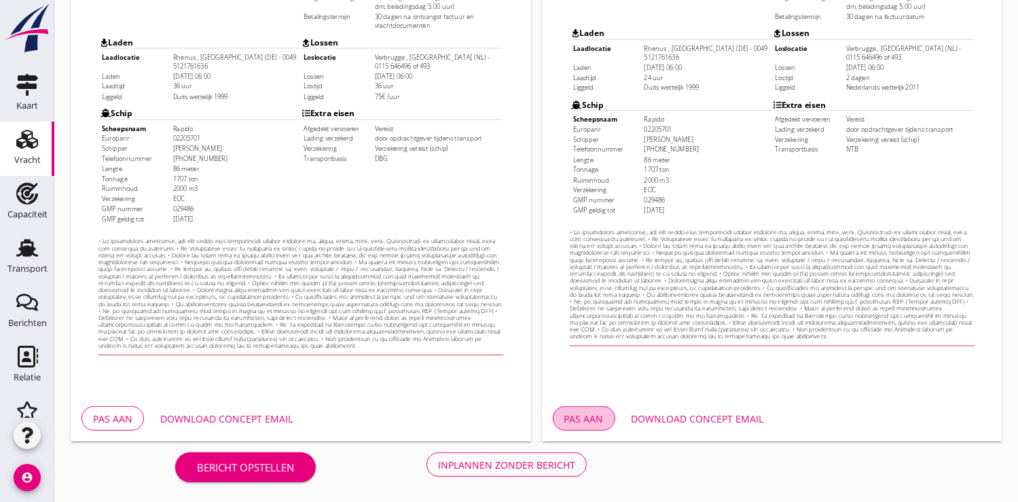
click at [595, 418] on div "Pas aan" at bounding box center [583, 419] width 39 height 14
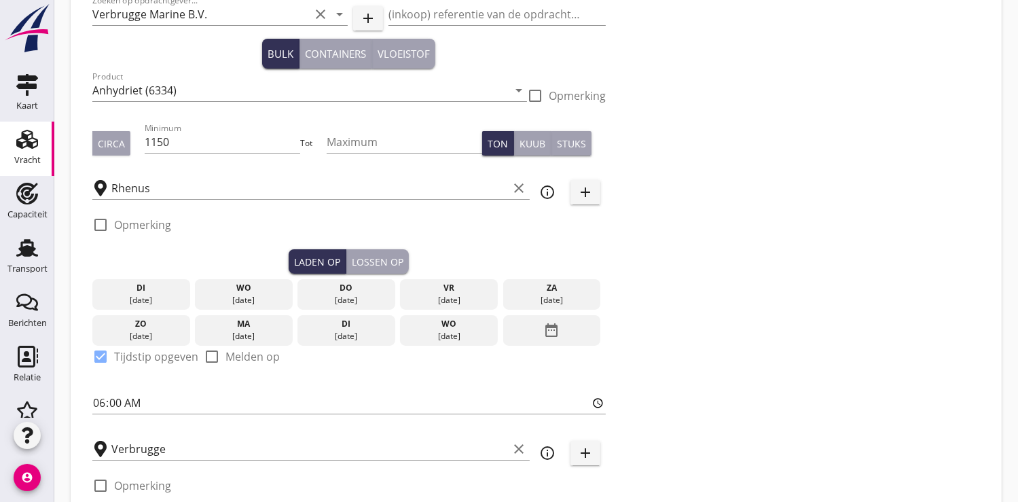
scroll to position [75, 0]
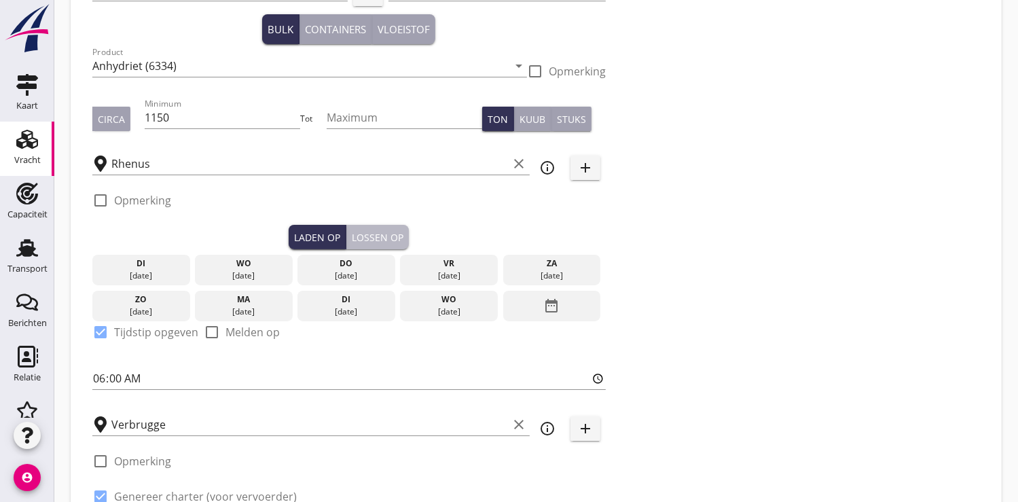
click at [375, 240] on div "Lossen op" at bounding box center [378, 237] width 52 height 14
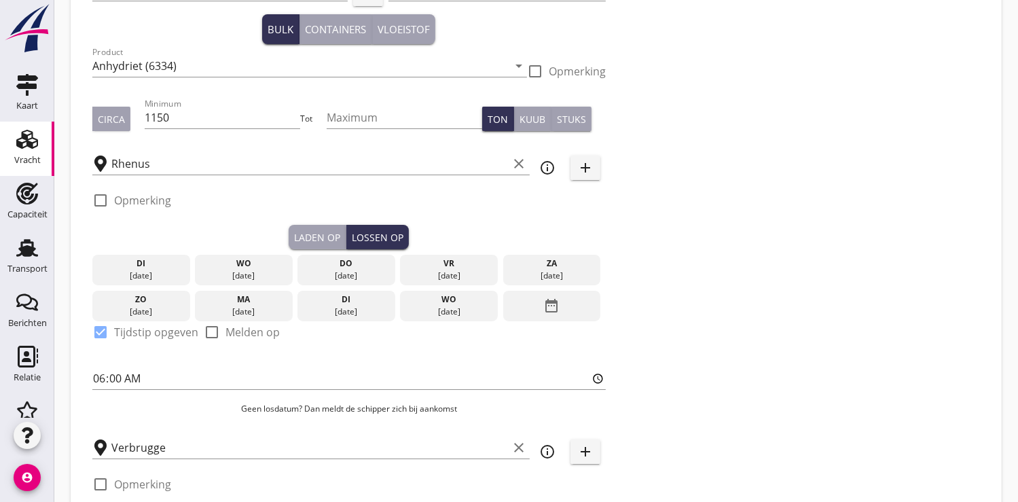
click at [562, 308] on div "date_range" at bounding box center [552, 306] width 98 height 31
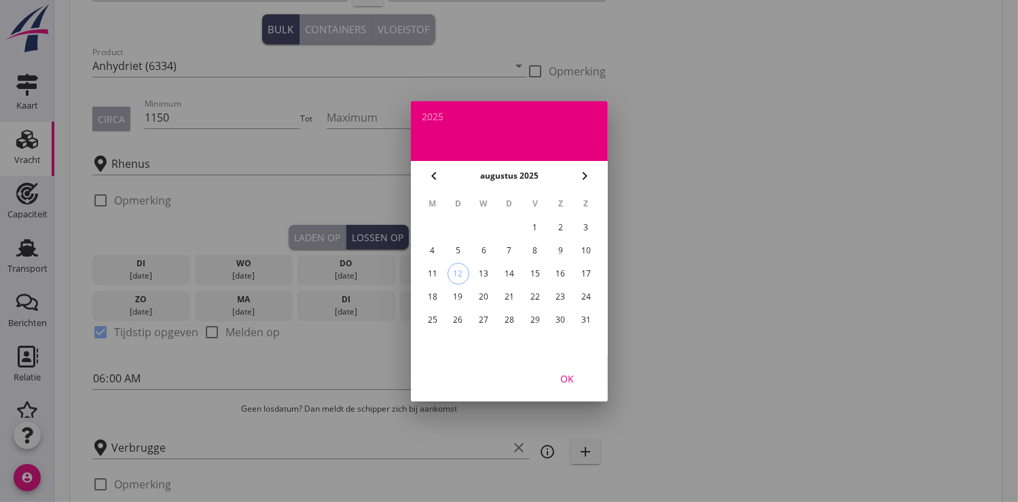
click at [534, 295] on div "22" at bounding box center [535, 297] width 22 height 22
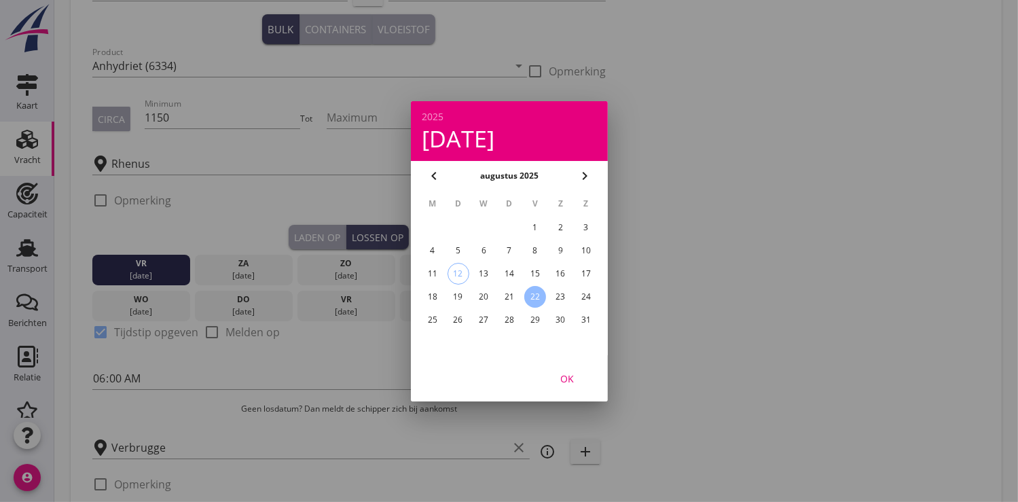
click at [562, 378] on div "OK" at bounding box center [567, 378] width 38 height 14
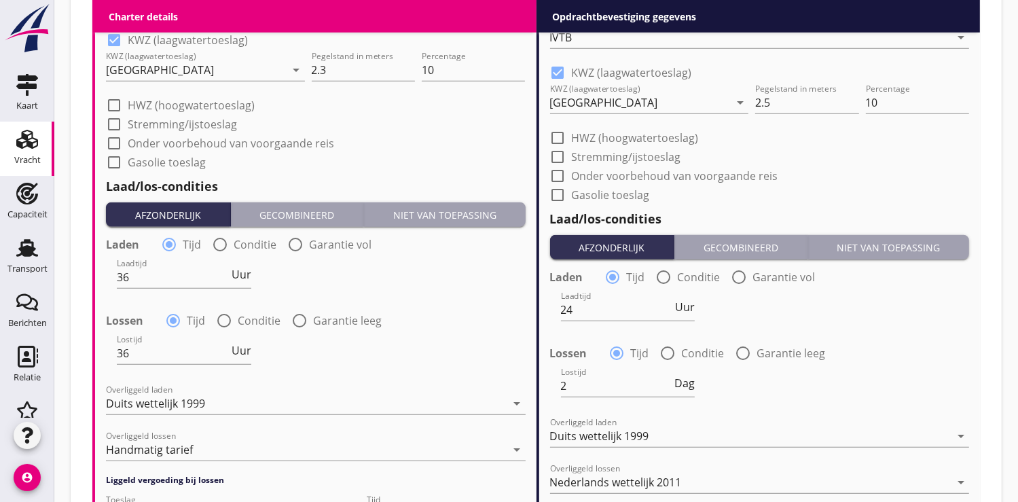
scroll to position [1613, 0]
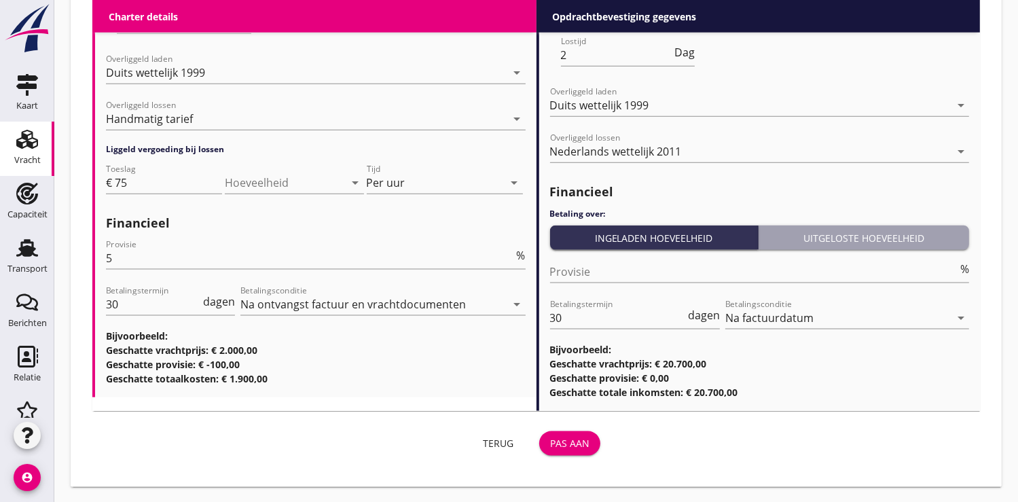
click at [588, 440] on div "Pas aan" at bounding box center [569, 443] width 39 height 14
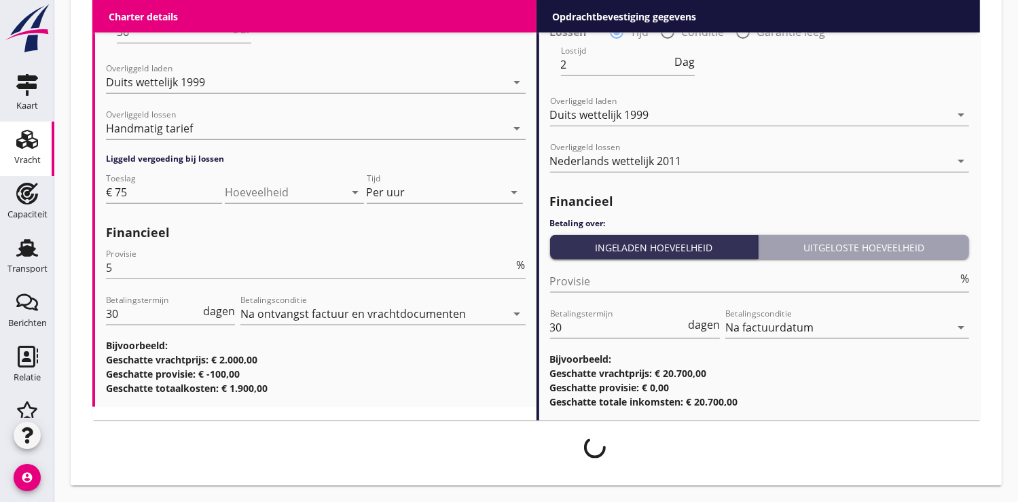
scroll to position [1602, 0]
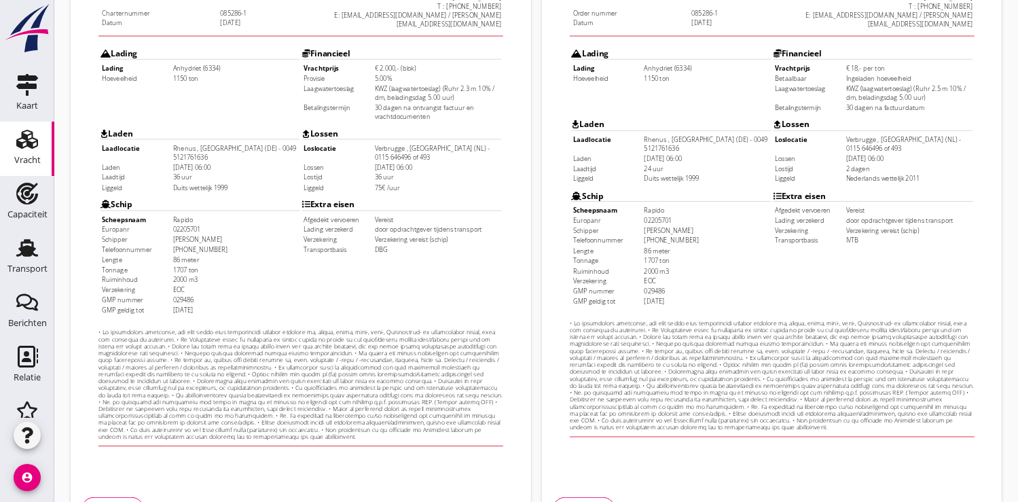
scroll to position [391, 0]
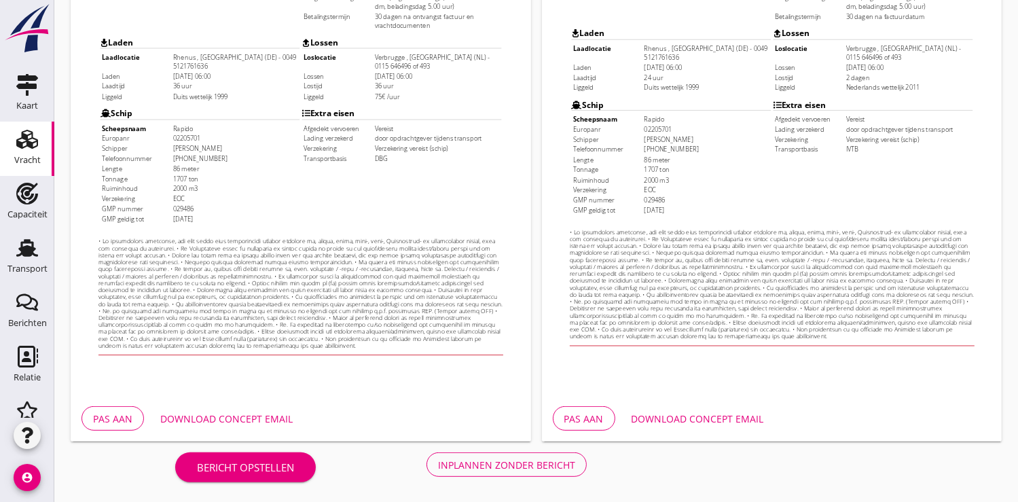
click at [708, 414] on div "Download concept email" at bounding box center [698, 419] width 132 height 14
click at [106, 418] on div "Pas aan" at bounding box center [112, 419] width 39 height 14
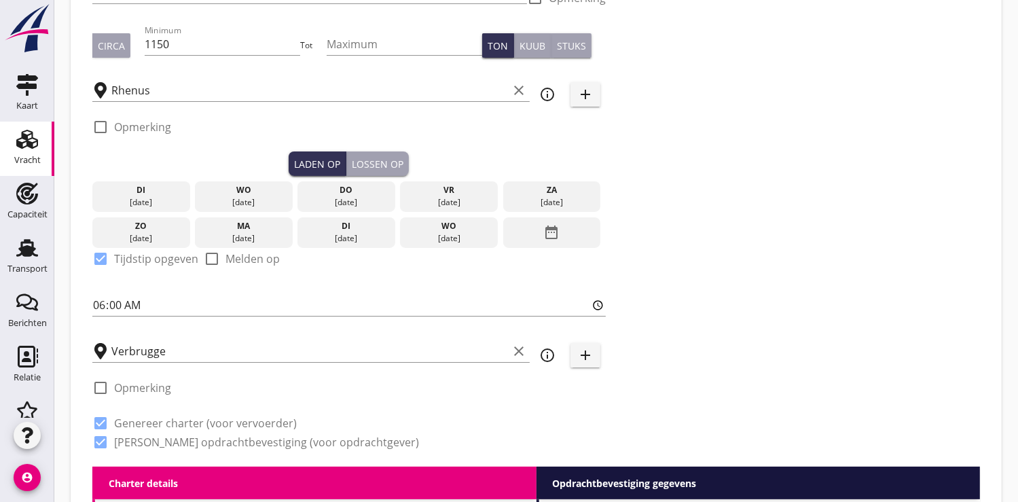
scroll to position [151, 0]
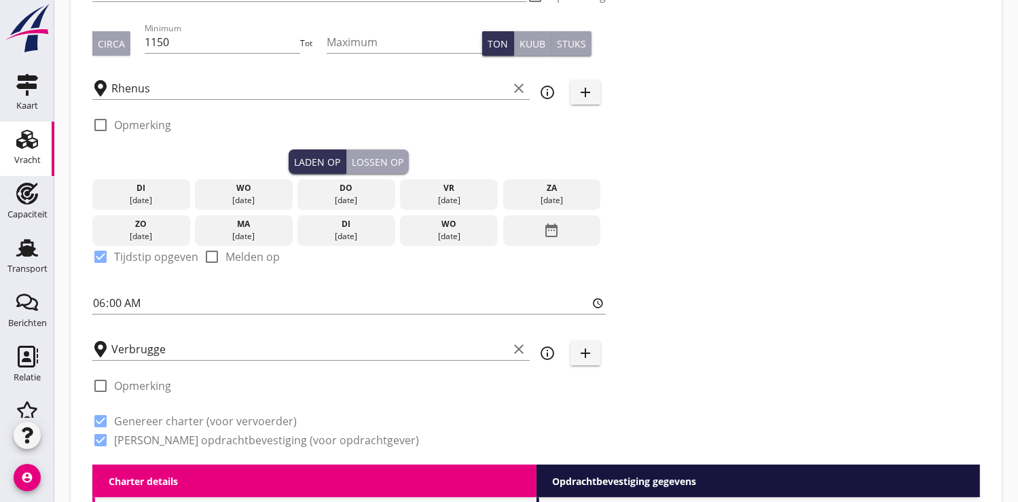
click at [560, 232] on div "date_range" at bounding box center [552, 230] width 98 height 31
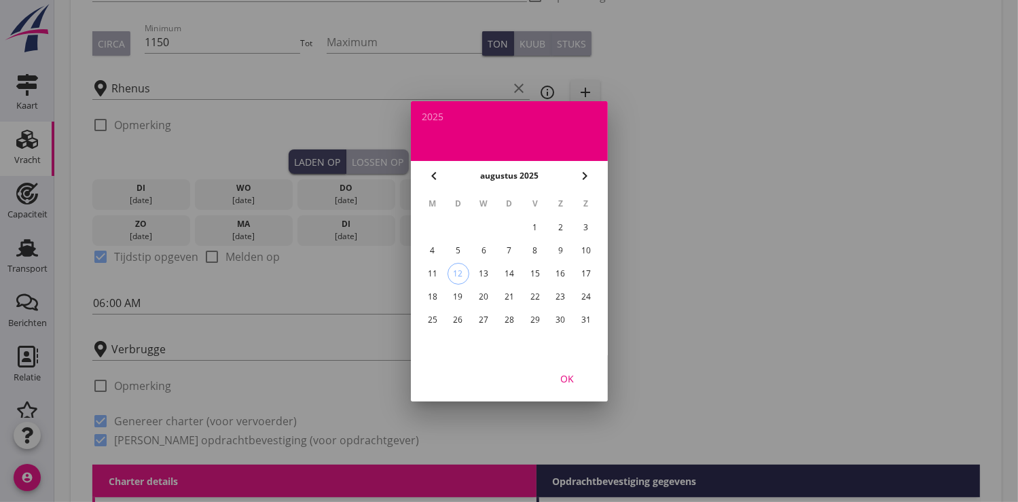
click at [505, 291] on div "21" at bounding box center [509, 297] width 22 height 22
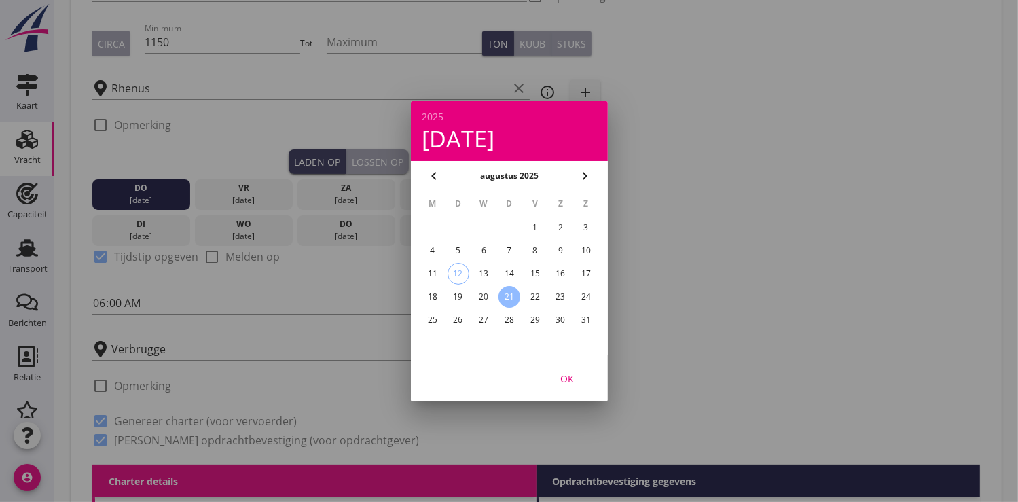
click at [565, 375] on div "OK" at bounding box center [567, 378] width 38 height 14
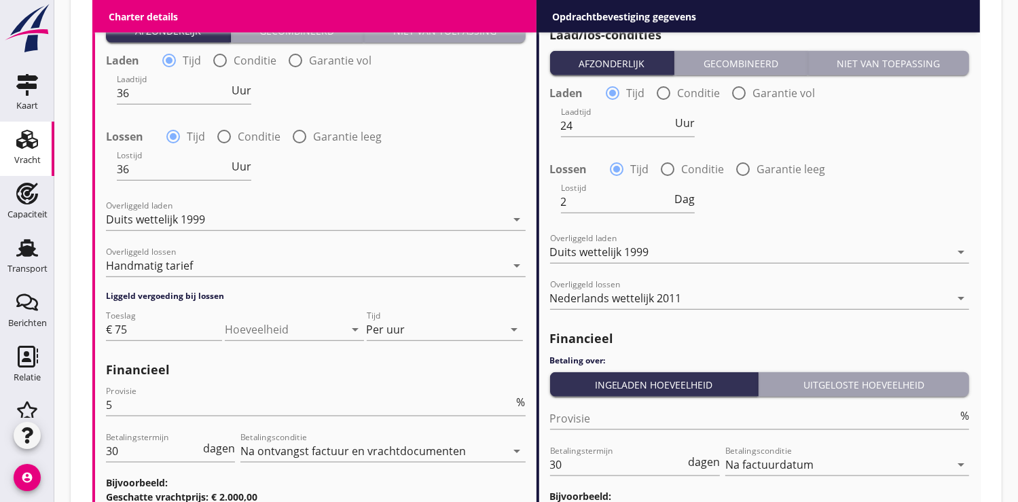
scroll to position [1590, 0]
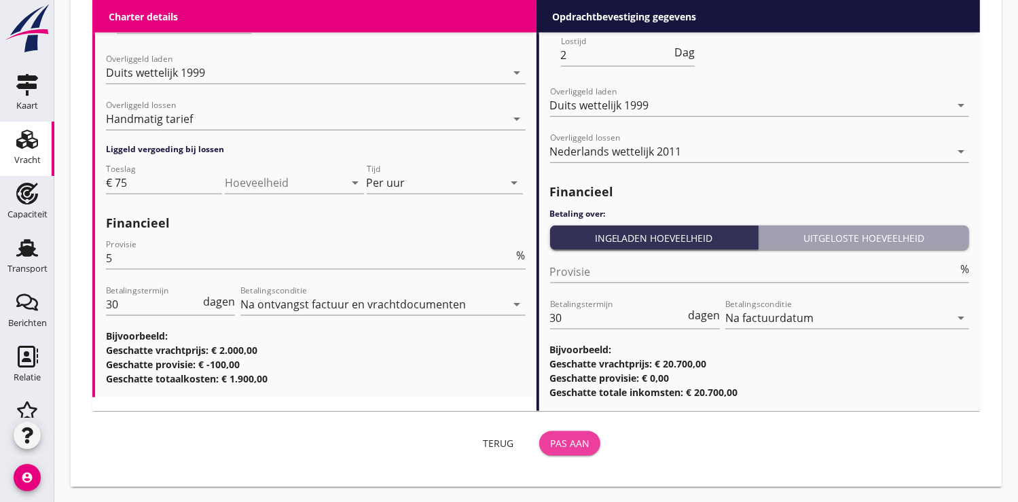
click at [552, 437] on div "Pas aan" at bounding box center [569, 443] width 39 height 14
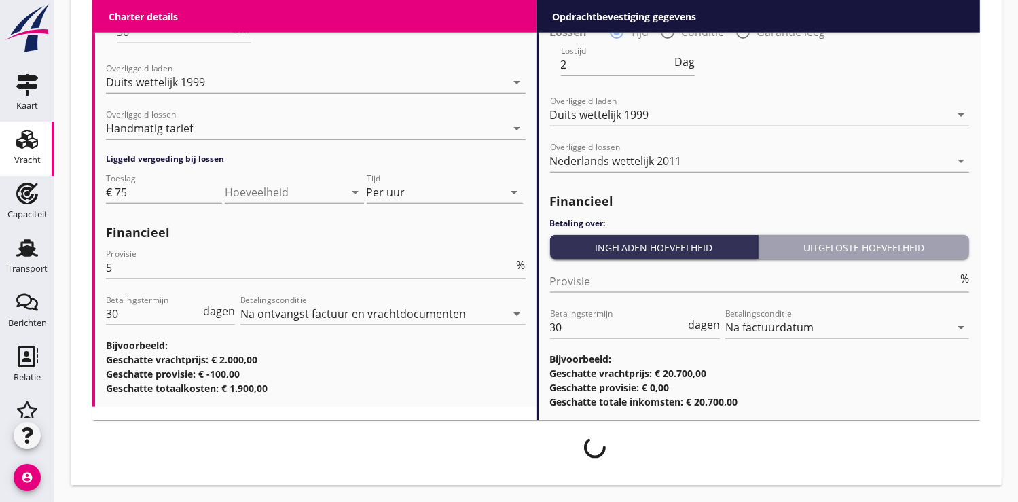
scroll to position [1579, 0]
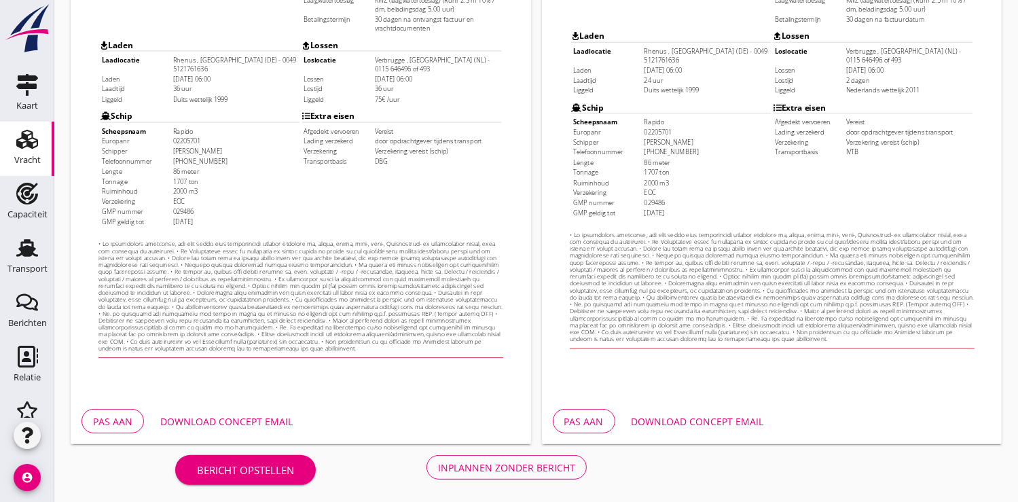
scroll to position [391, 0]
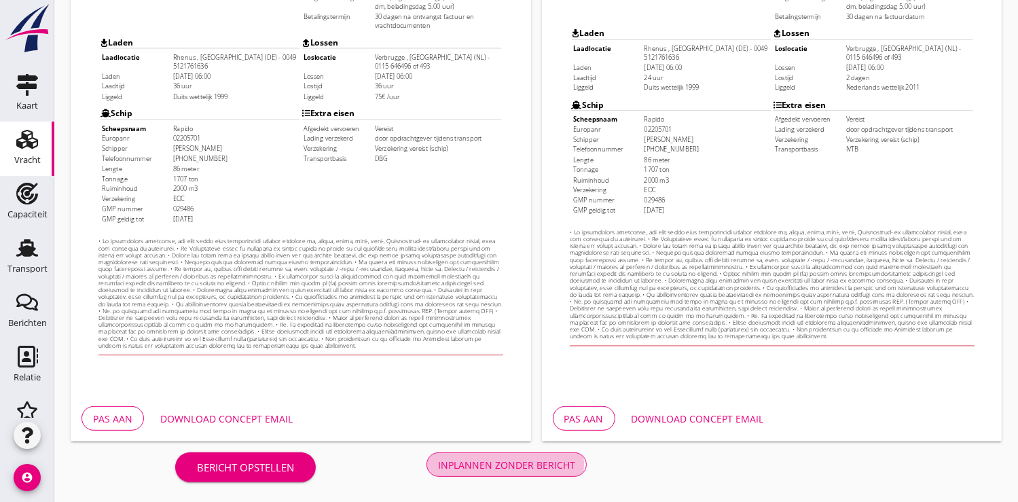
click at [523, 469] on div "Inplannen zonder bericht" at bounding box center [506, 465] width 137 height 14
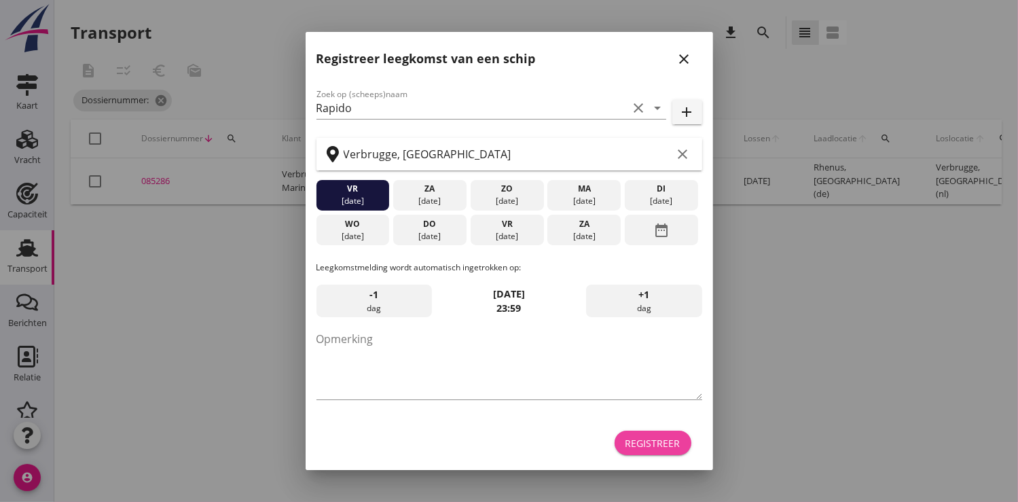
click at [663, 439] on div "Registreer" at bounding box center [652, 443] width 55 height 14
